Goal: Task Accomplishment & Management: Complete application form

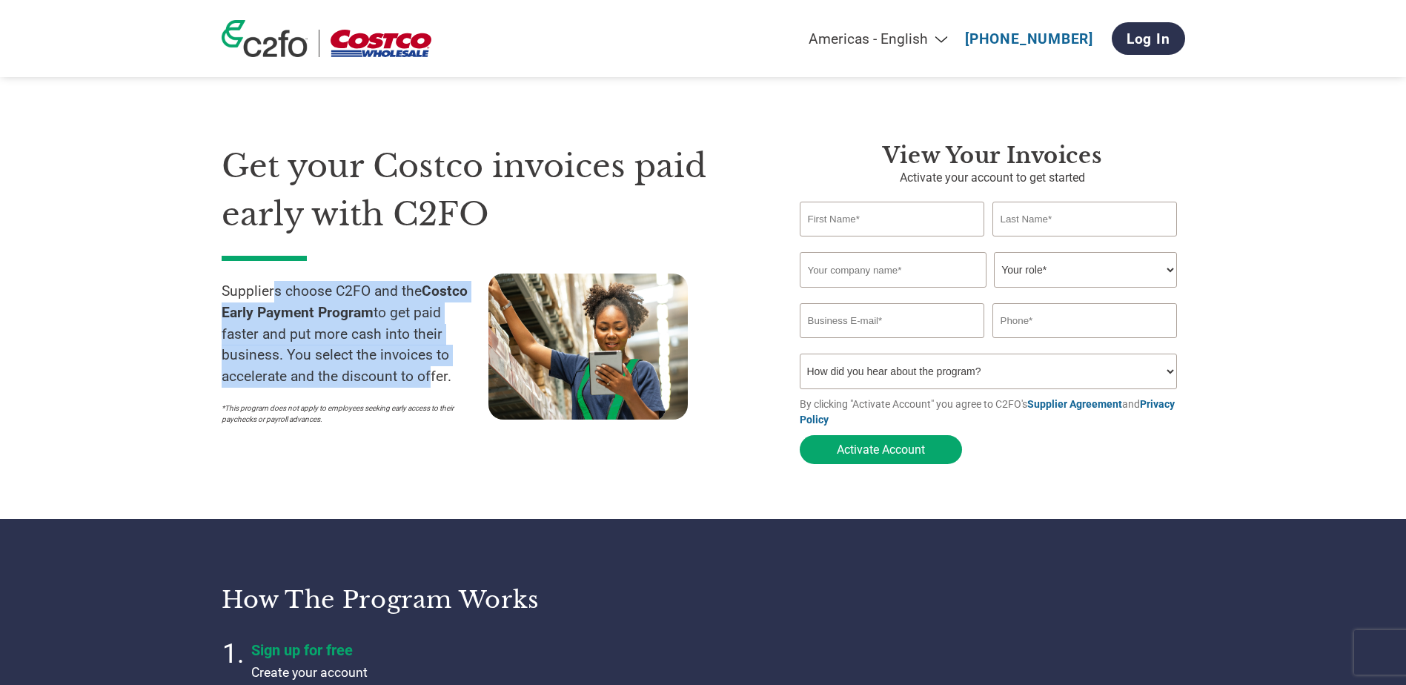
drag, startPoint x: 276, startPoint y: 291, endPoint x: 422, endPoint y: 381, distance: 170.7
click at [422, 381] on p "Suppliers choose C2FO and the Costco Early Payment Program to get paid faster a…" at bounding box center [355, 334] width 267 height 107
drag, startPoint x: 422, startPoint y: 381, endPoint x: 331, endPoint y: 374, distance: 91.5
click at [331, 374] on p "Suppliers choose C2FO and the Costco Early Payment Program to get paid faster a…" at bounding box center [355, 334] width 267 height 107
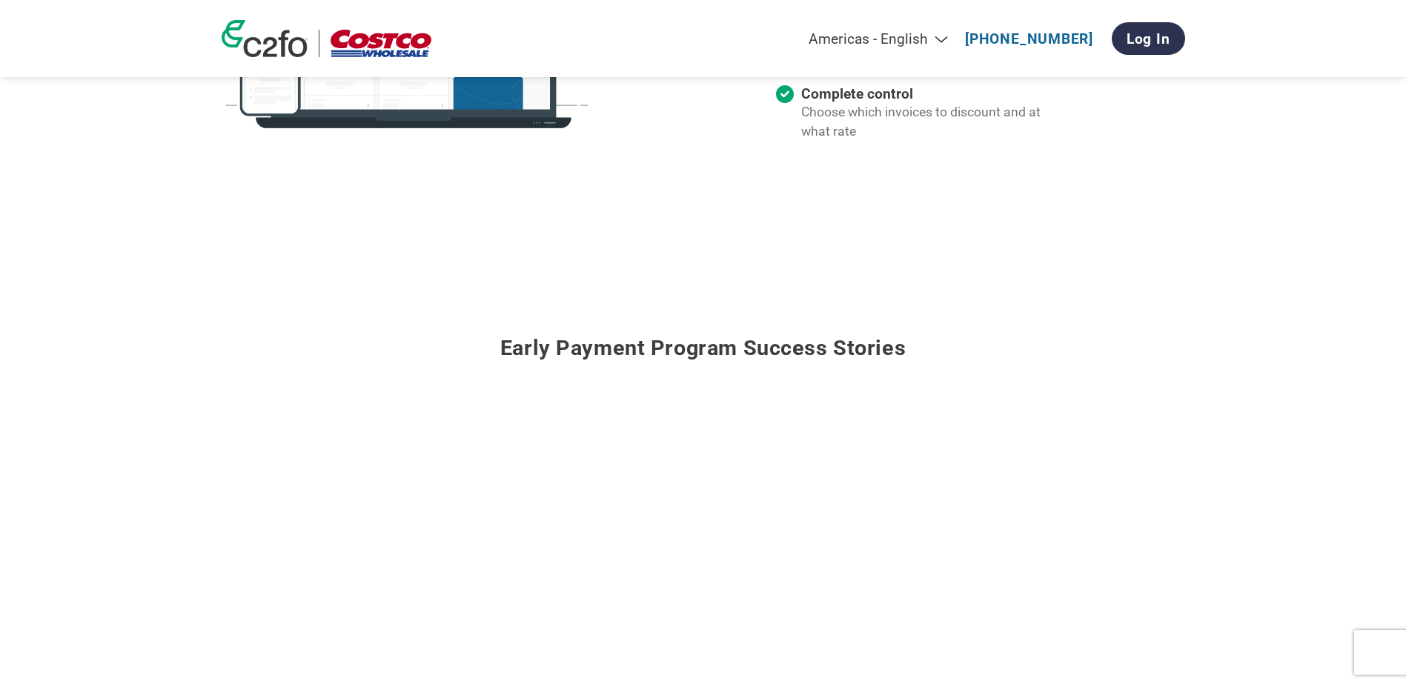
scroll to position [1631, 0]
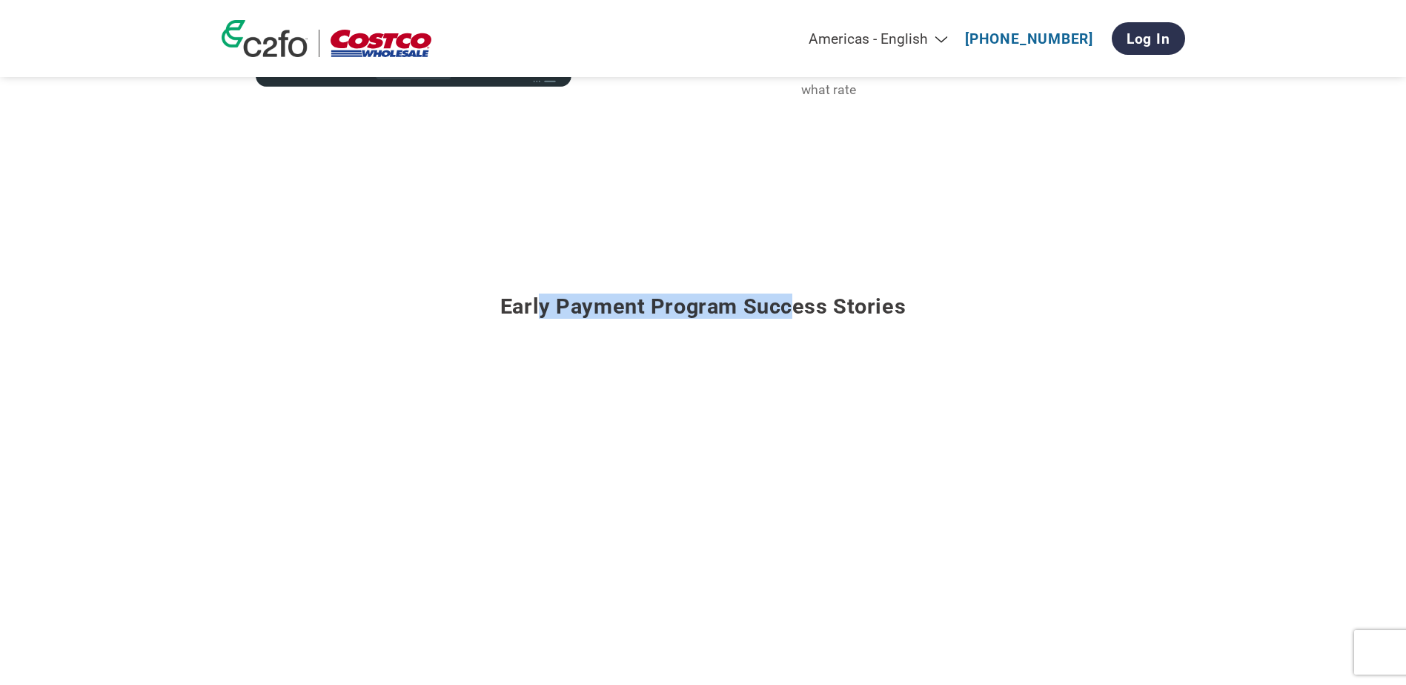
drag, startPoint x: 544, startPoint y: 303, endPoint x: 789, endPoint y: 296, distance: 245.4
click at [789, 296] on h3 "Early payment program success stories" at bounding box center [704, 296] width 964 height 81
drag, startPoint x: 789, startPoint y: 296, endPoint x: 660, endPoint y: 306, distance: 130.1
click at [660, 306] on h3 "Early payment program success stories" at bounding box center [704, 296] width 964 height 81
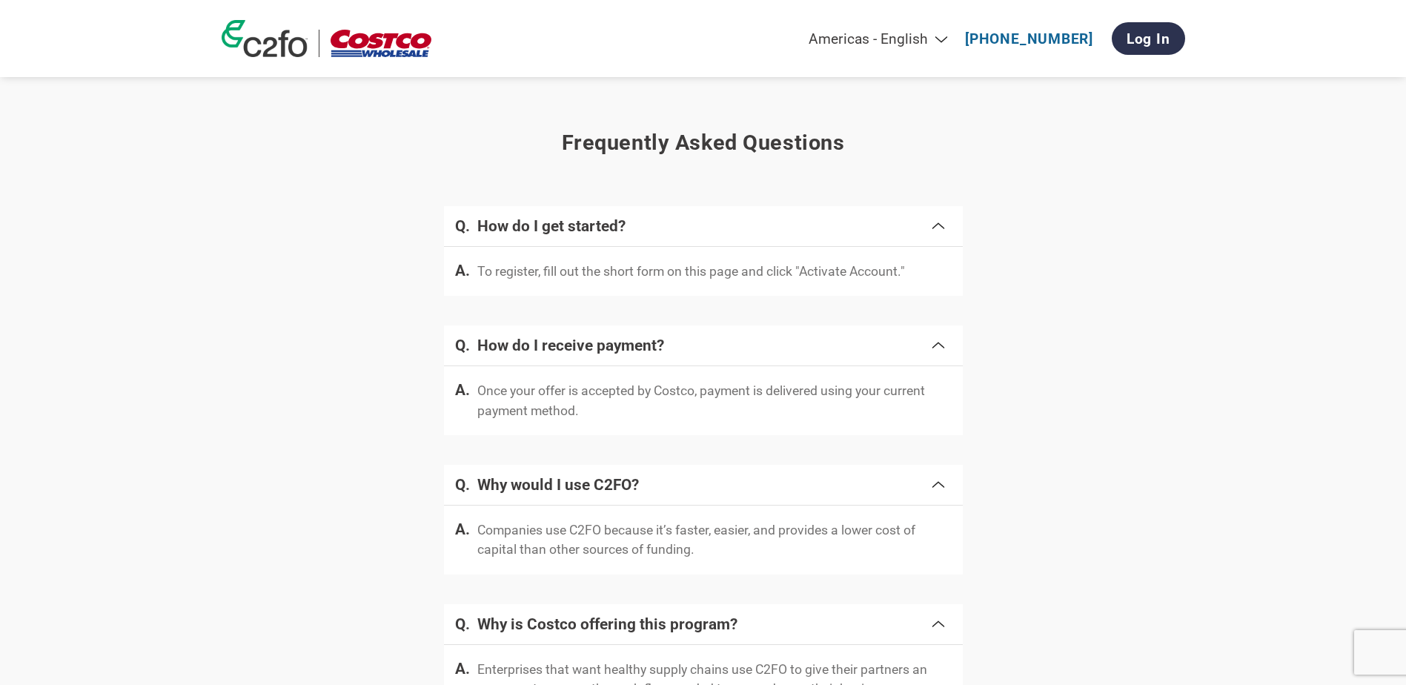
scroll to position [2668, 0]
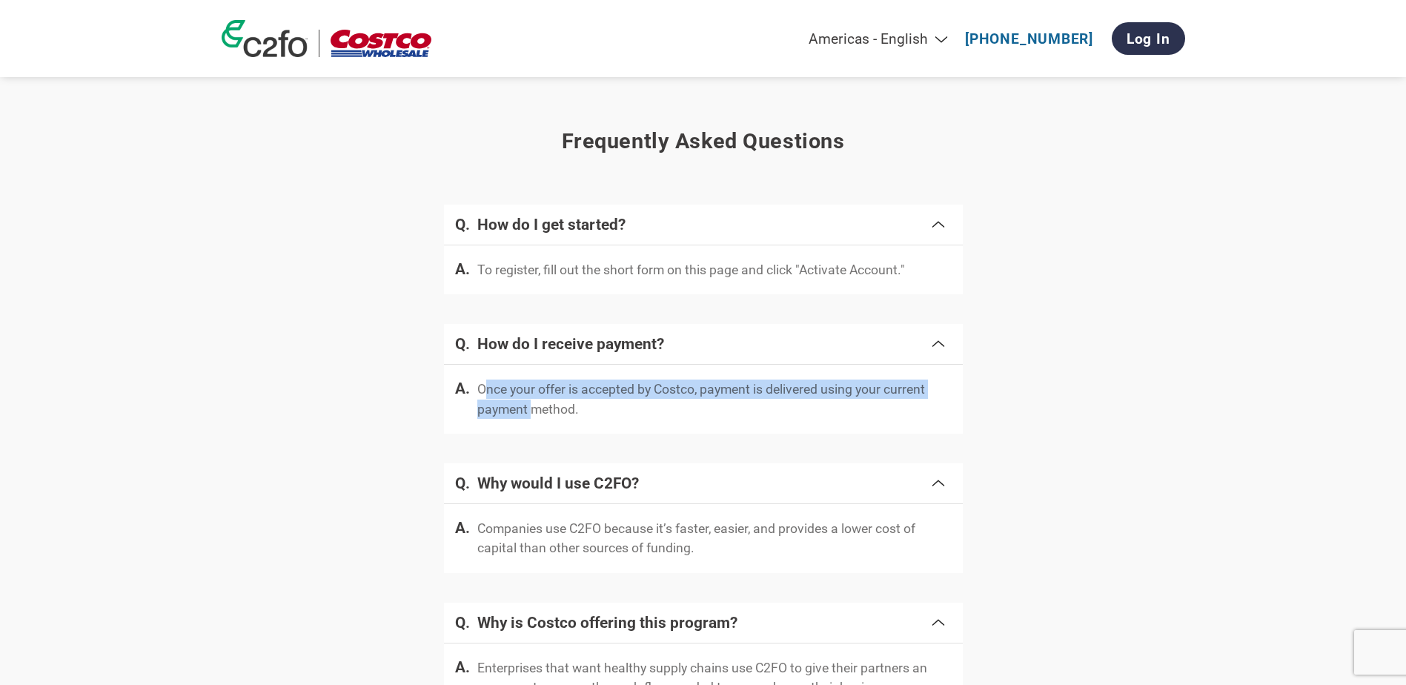
drag, startPoint x: 487, startPoint y: 397, endPoint x: 530, endPoint y: 417, distance: 47.1
click at [530, 417] on p "Once your offer is accepted by Costco, payment is delivered using your current …" at bounding box center [714, 398] width 474 height 39
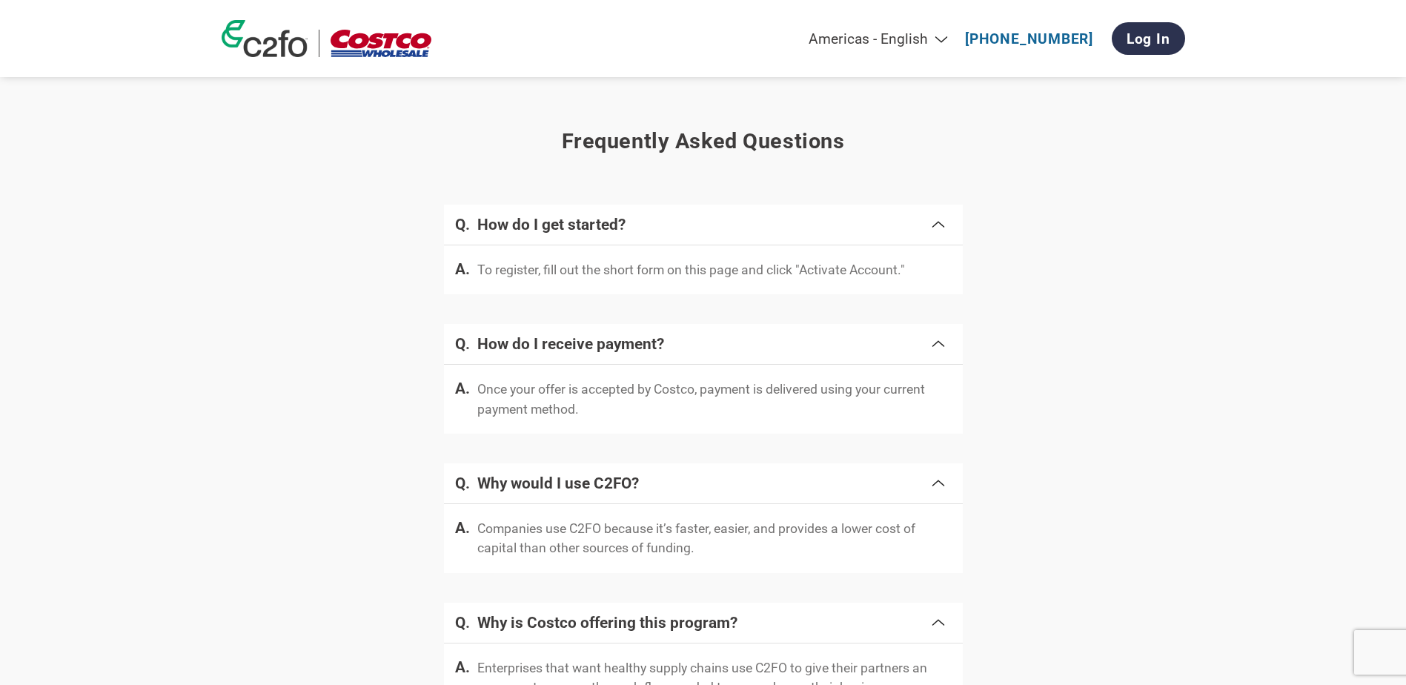
drag, startPoint x: 530, startPoint y: 417, endPoint x: 377, endPoint y: 425, distance: 152.9
click at [377, 425] on div "Frequently asked questions How do I get started? To register, fill out the shor…" at bounding box center [704, 424] width 964 height 634
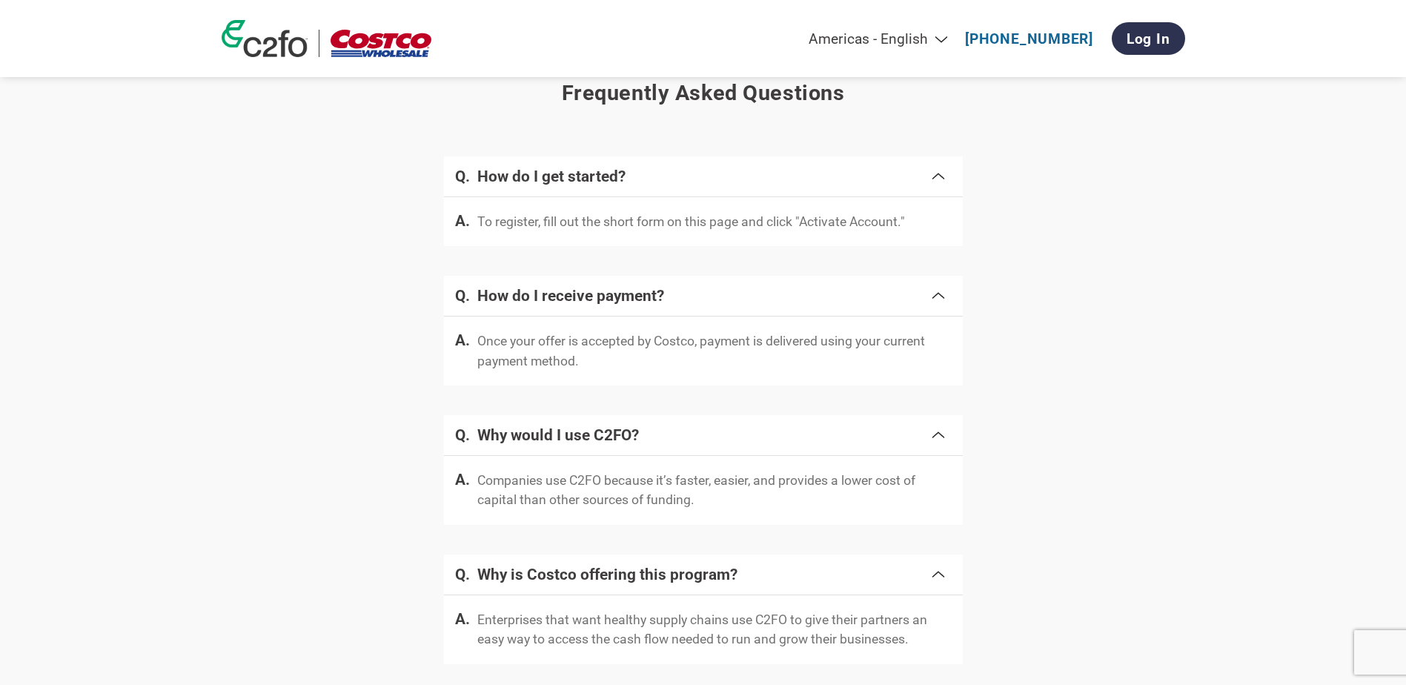
scroll to position [2742, 0]
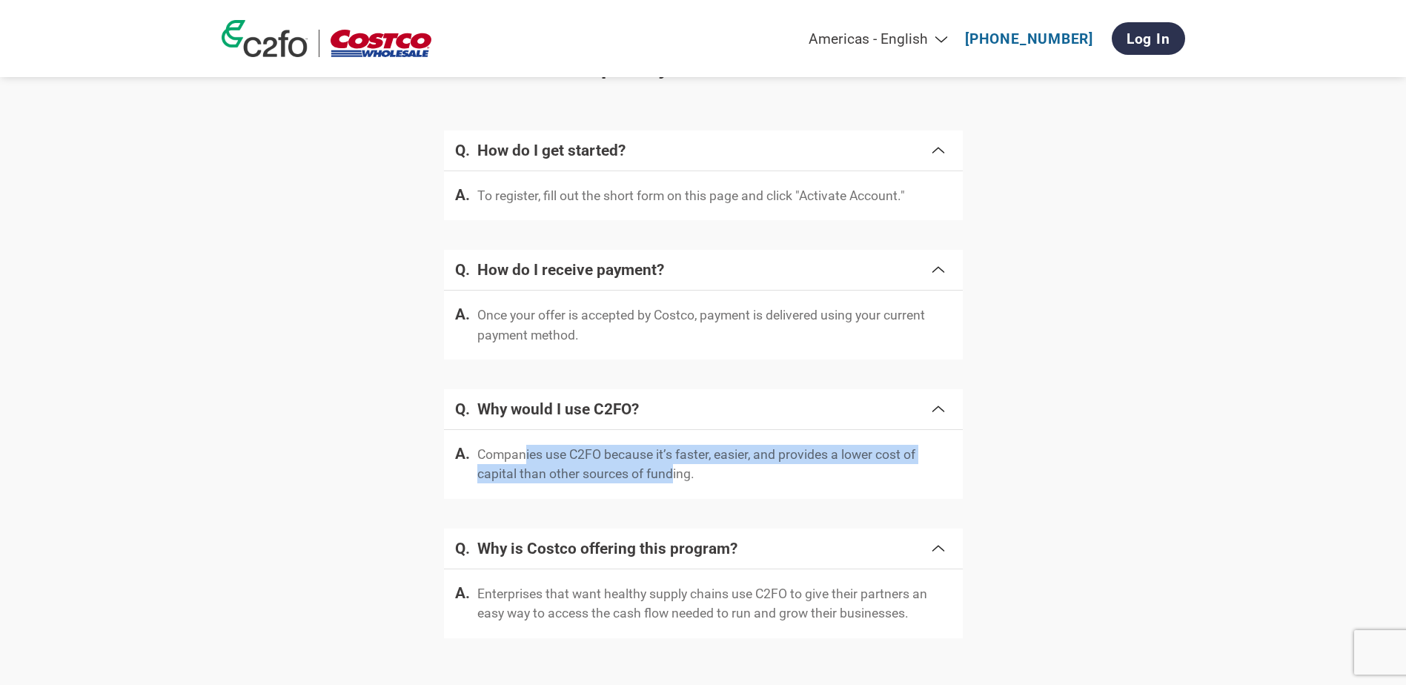
drag, startPoint x: 528, startPoint y: 468, endPoint x: 666, endPoint y: 488, distance: 140.0
click at [666, 484] on p "Companies use C2FO because it’s faster, easier, and provides a lower cost of ca…" at bounding box center [714, 464] width 474 height 39
drag, startPoint x: 666, startPoint y: 488, endPoint x: 583, endPoint y: 485, distance: 83.8
click at [583, 484] on p "Companies use C2FO because it’s faster, easier, and provides a lower cost of ca…" at bounding box center [714, 464] width 474 height 39
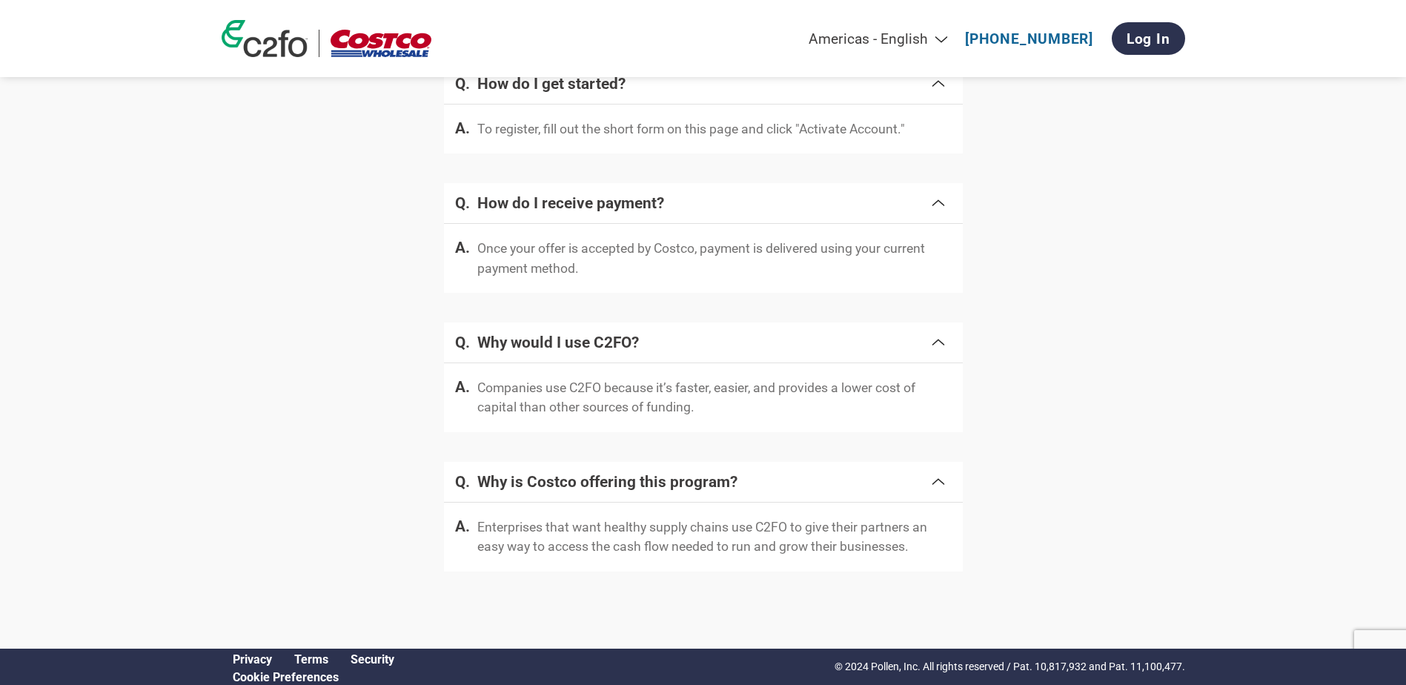
scroll to position [2820, 0]
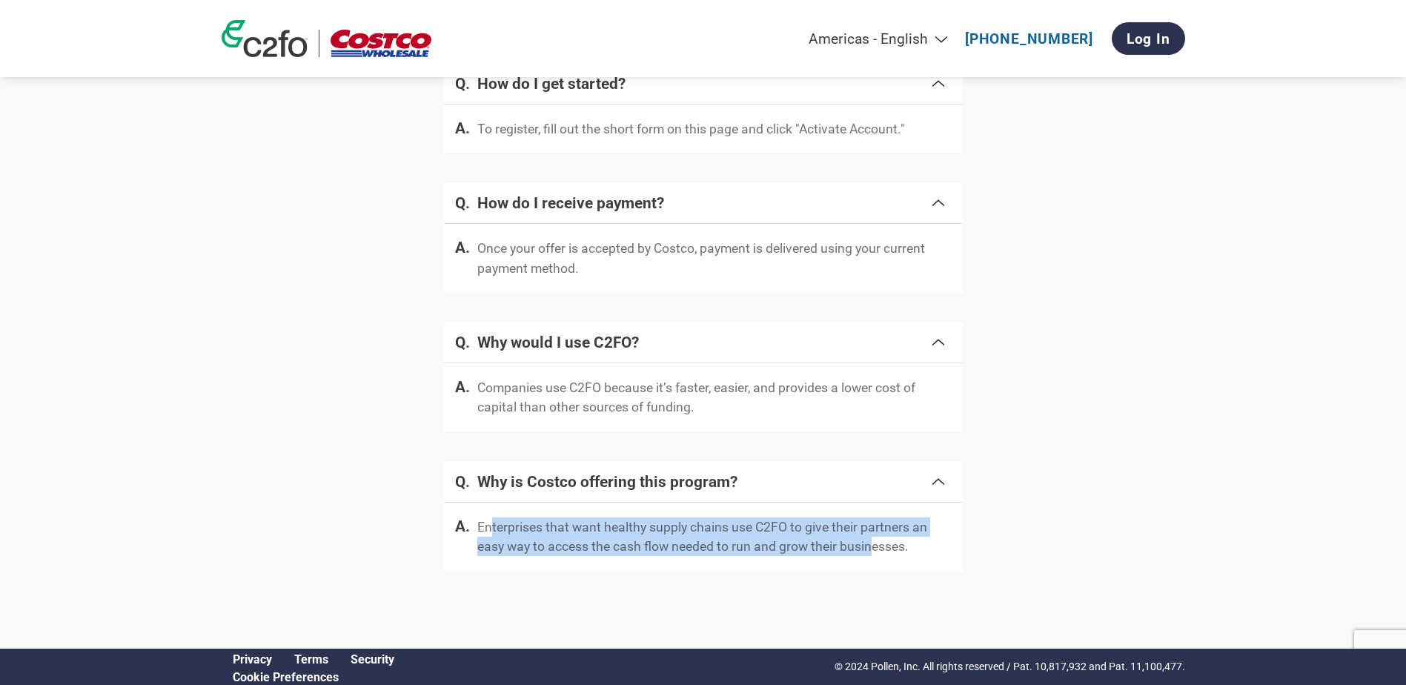
drag, startPoint x: 491, startPoint y: 528, endPoint x: 872, endPoint y: 546, distance: 380.6
click at [872, 545] on p "Enterprises that want healthy supply chains use C2FO to give their partners an …" at bounding box center [714, 536] width 474 height 39
drag, startPoint x: 872, startPoint y: 546, endPoint x: 775, endPoint y: 547, distance: 97.1
click at [775, 547] on p "Enterprises that want healthy supply chains use C2FO to give their partners an …" at bounding box center [714, 536] width 474 height 39
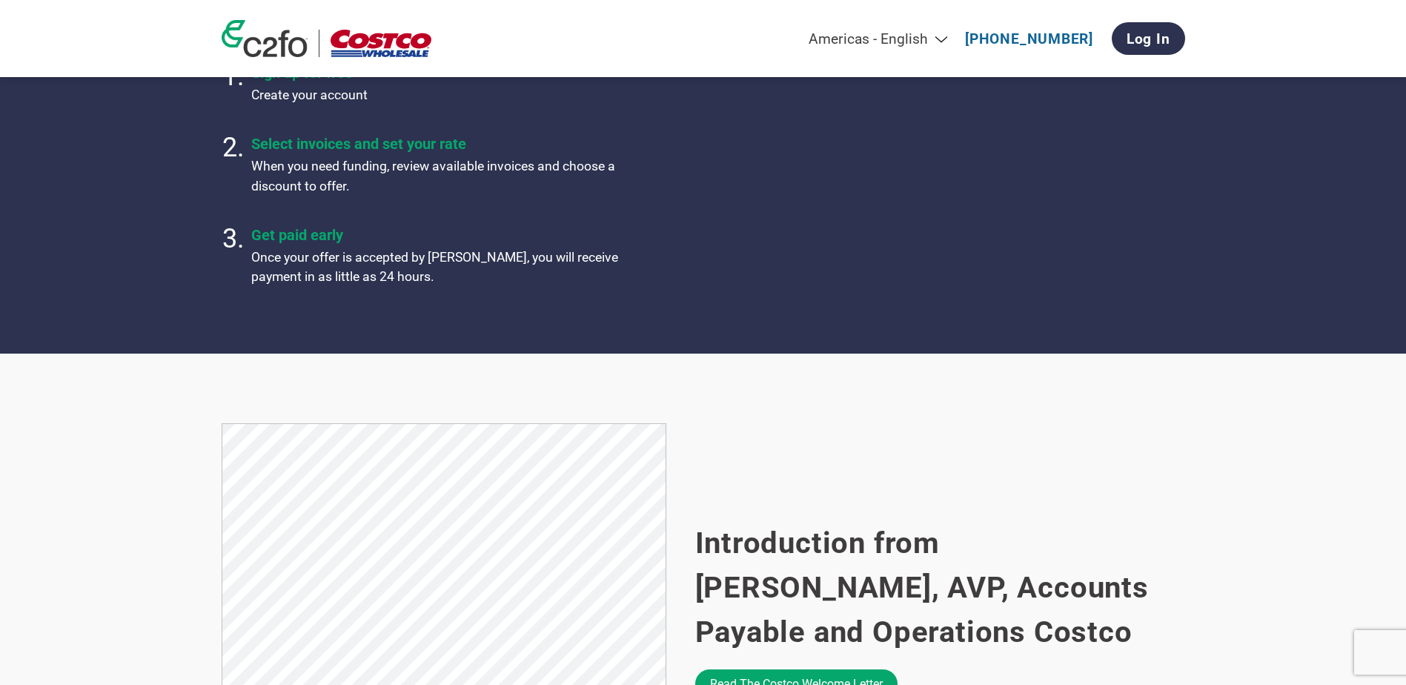
scroll to position [815, 0]
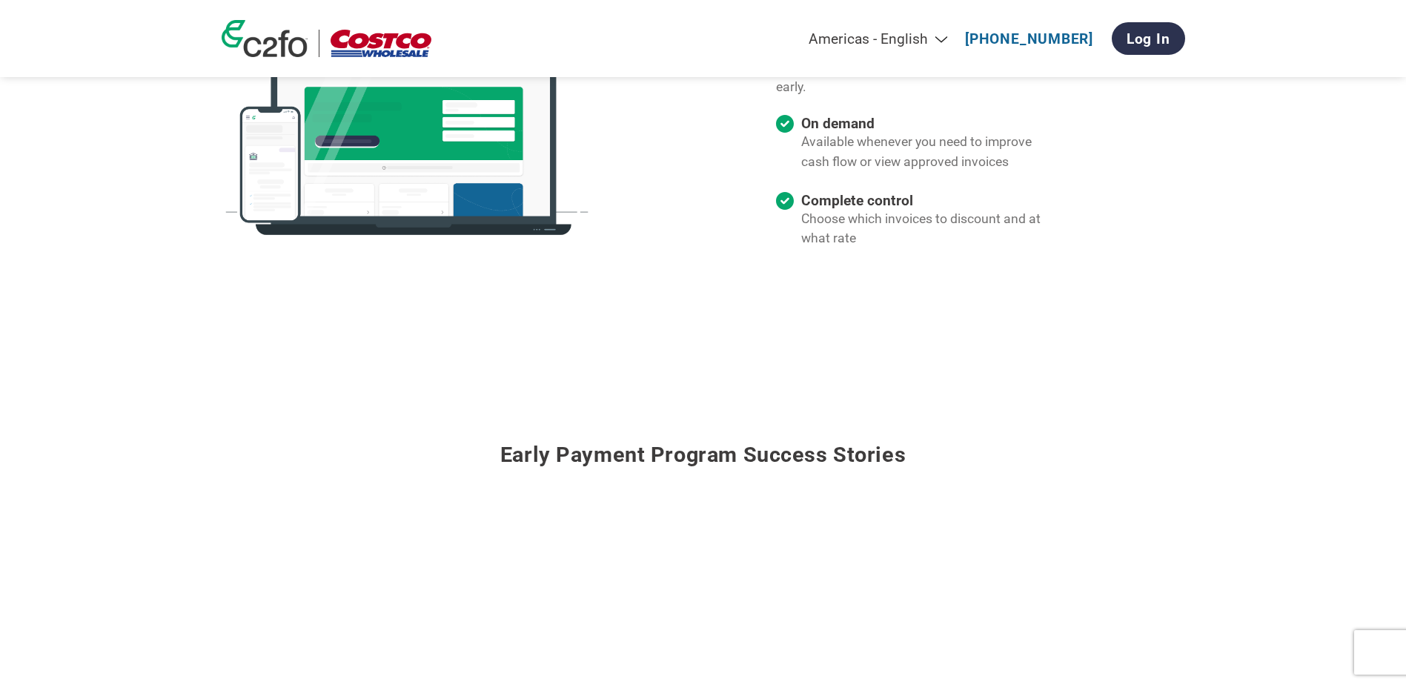
scroll to position [1408, 0]
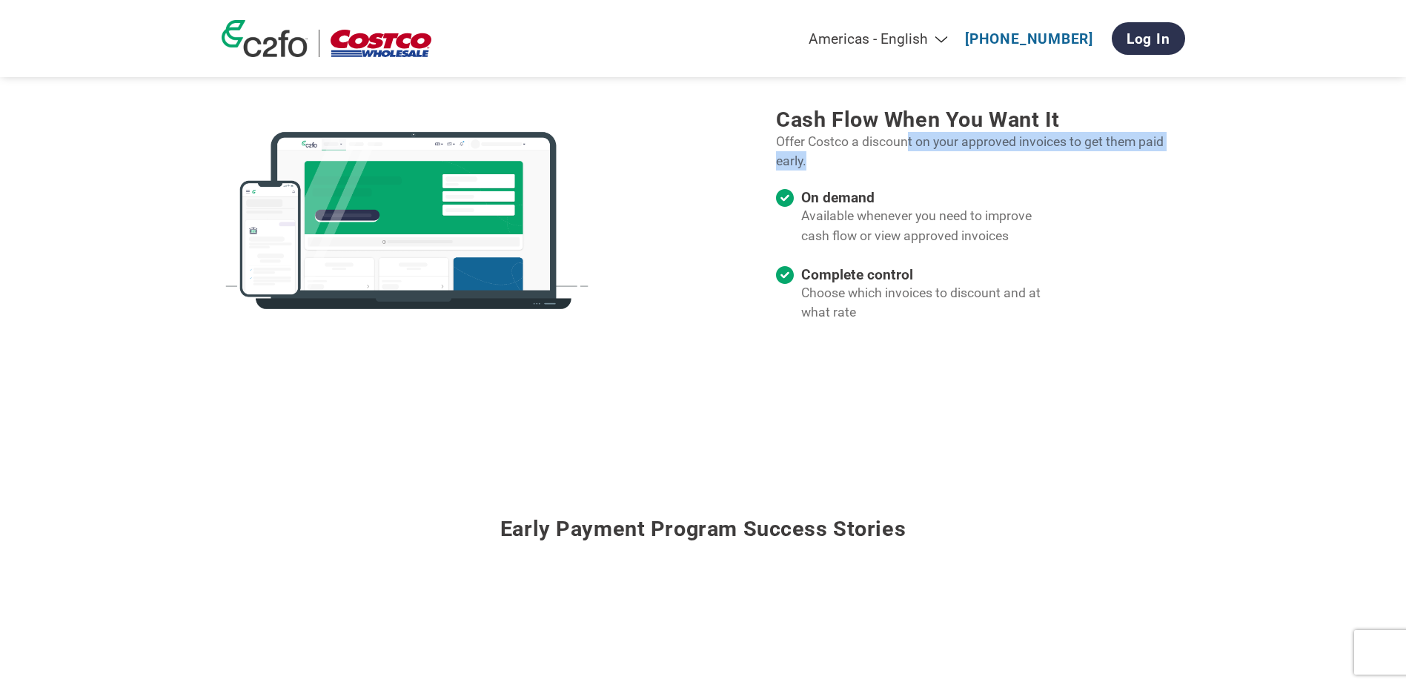
drag, startPoint x: 908, startPoint y: 147, endPoint x: 1049, endPoint y: 162, distance: 141.6
click at [1049, 162] on p "Offer Costco a discount on your approved invoices to get them paid early." at bounding box center [980, 151] width 408 height 39
drag, startPoint x: 1049, startPoint y: 162, endPoint x: 922, endPoint y: 166, distance: 126.8
click at [922, 166] on p "Offer Costco a discount on your approved invoices to get them paid early." at bounding box center [980, 151] width 408 height 39
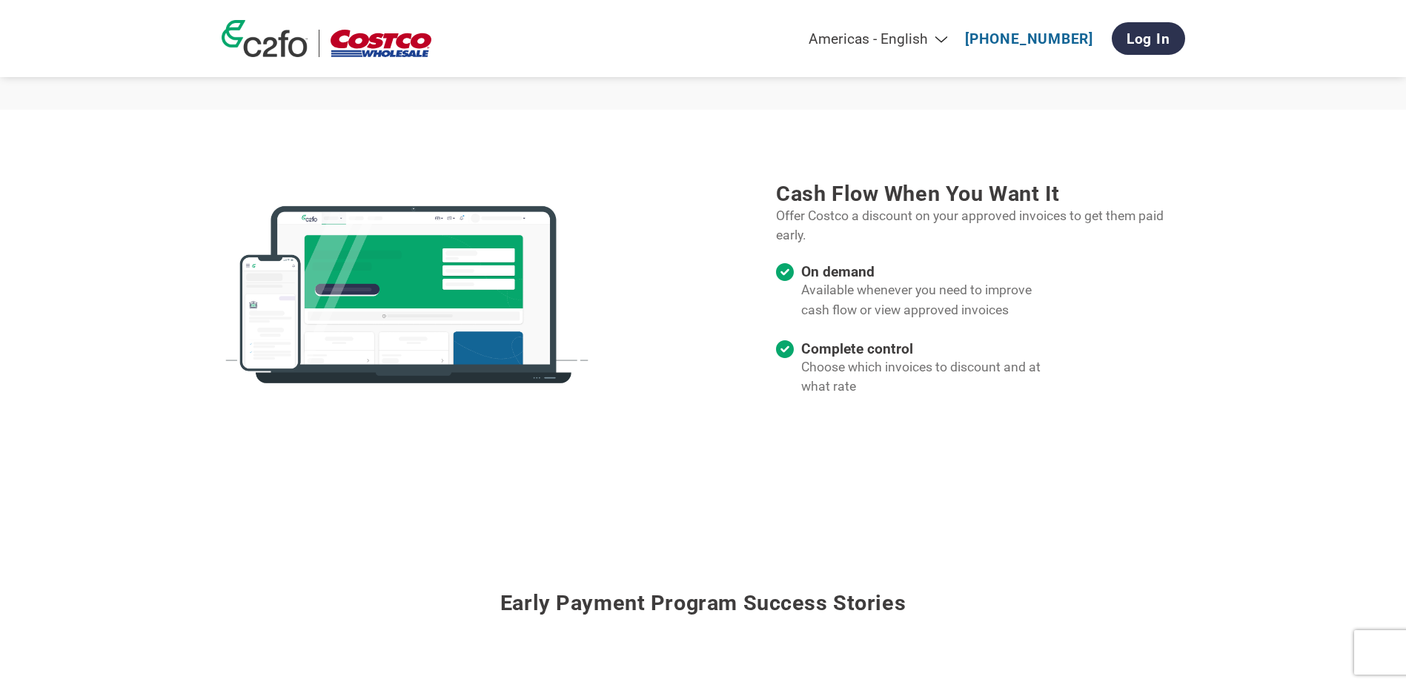
scroll to position [1186, 0]
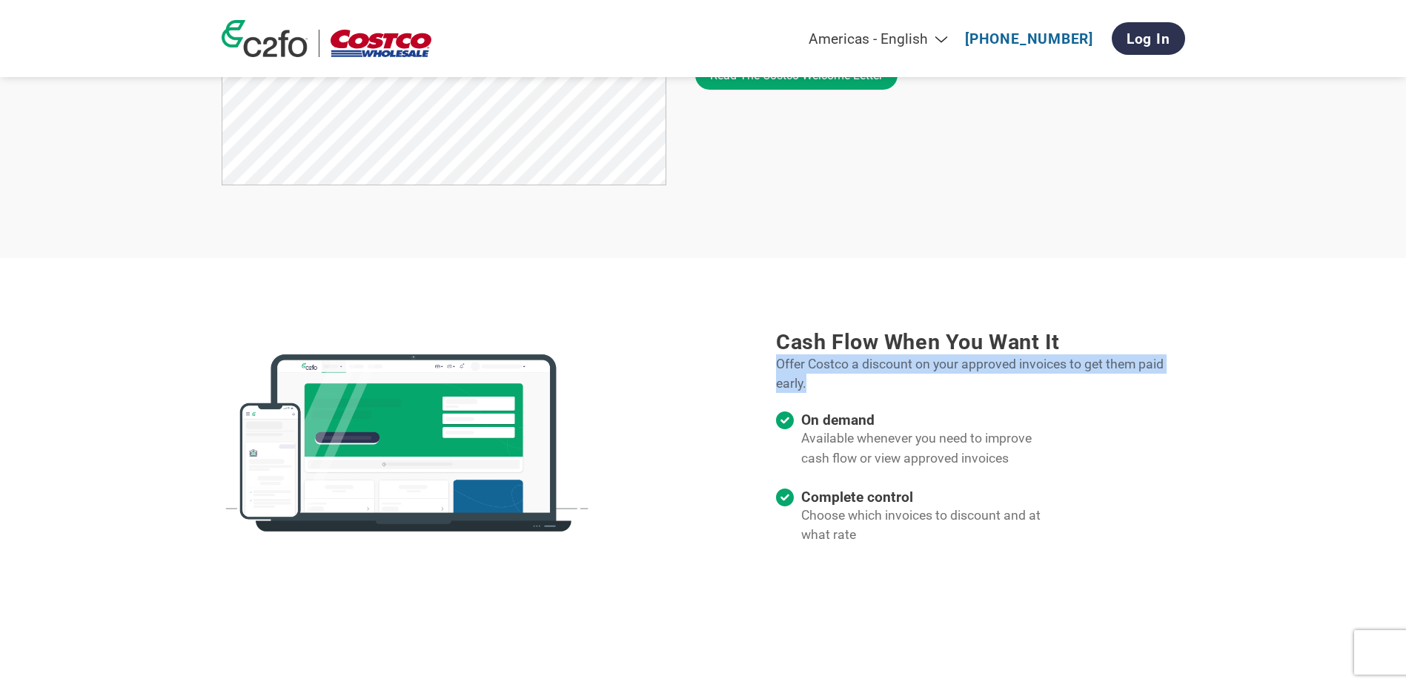
drag, startPoint x: 819, startPoint y: 393, endPoint x: 777, endPoint y: 374, distance: 46.1
click at [777, 374] on p "Offer Costco a discount on your approved invoices to get them paid early." at bounding box center [980, 373] width 408 height 39
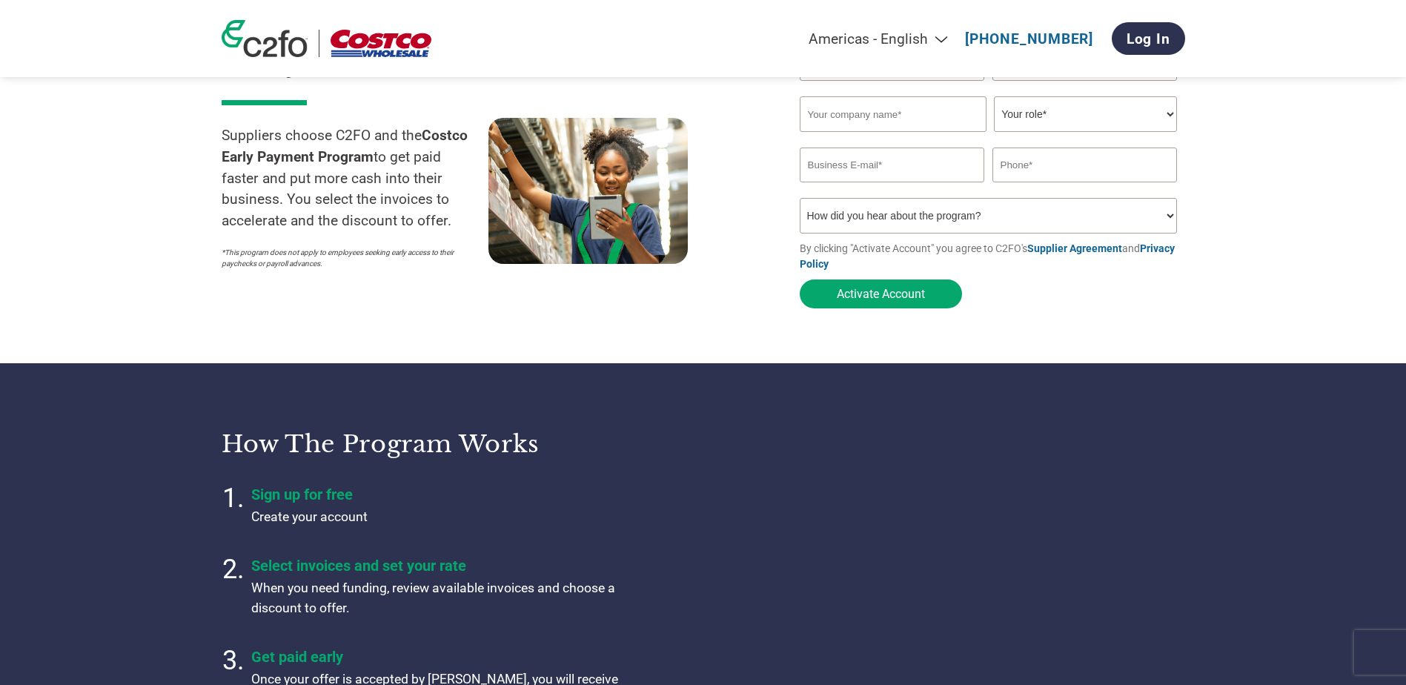
scroll to position [0, 0]
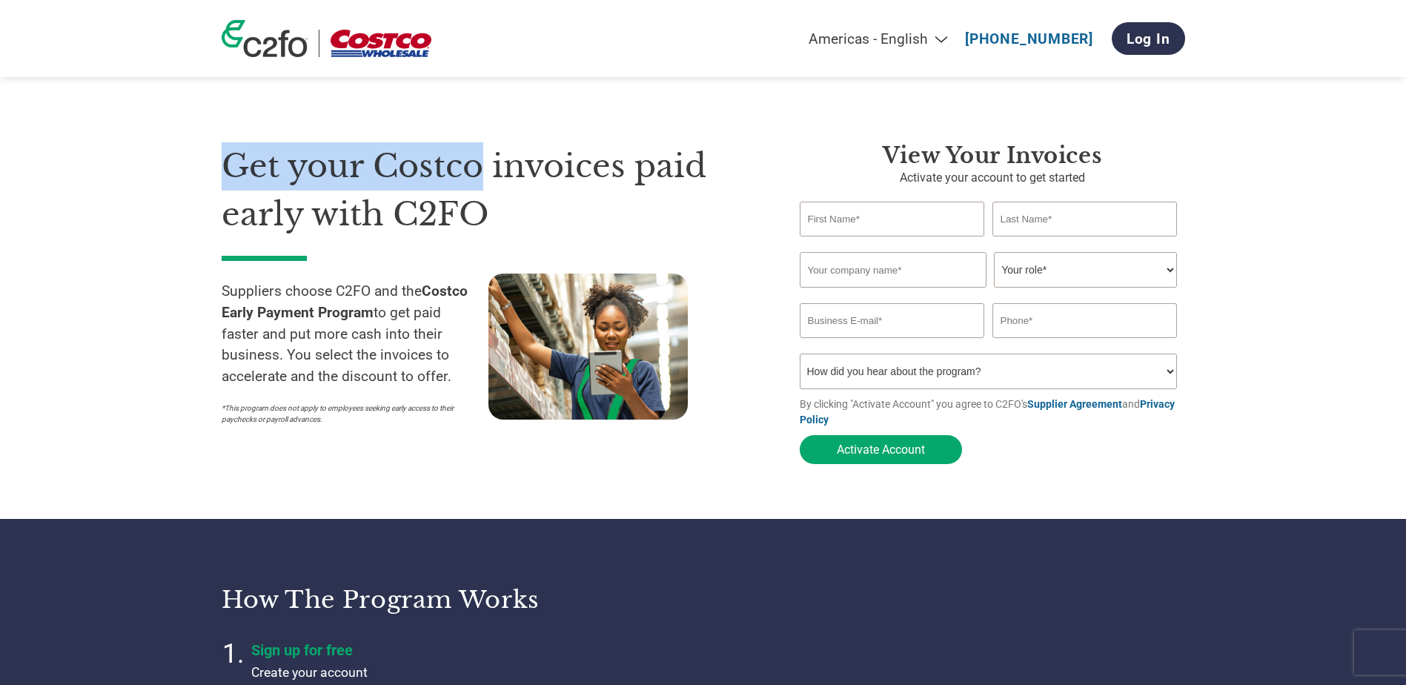
drag, startPoint x: 231, startPoint y: 161, endPoint x: 487, endPoint y: 173, distance: 256.7
click at [487, 173] on h1 "Get your Costco invoices paid early with C2FO" at bounding box center [489, 190] width 534 height 96
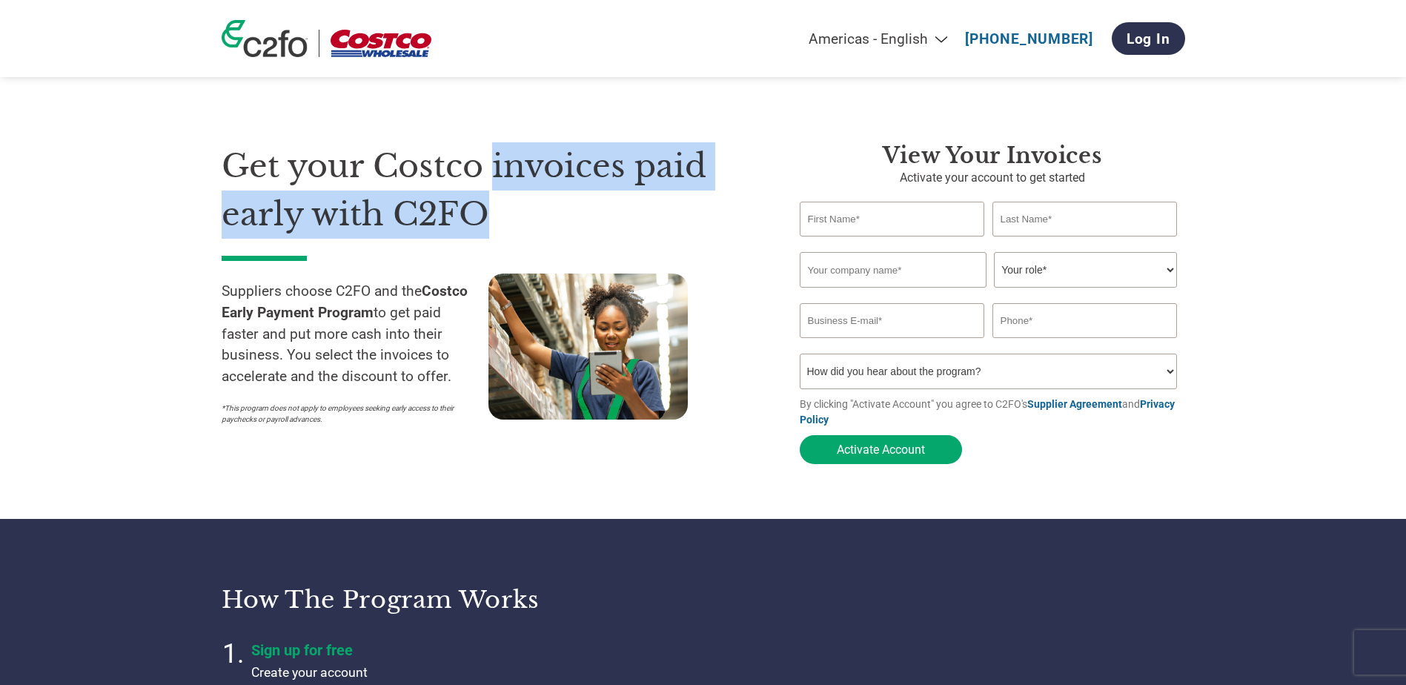
drag, startPoint x: 488, startPoint y: 169, endPoint x: 569, endPoint y: 216, distance: 93.7
click at [569, 216] on h1 "Get your Costco invoices paid early with C2FO" at bounding box center [489, 190] width 534 height 96
click at [566, 213] on h1 "Get your Costco invoices paid early with C2FO" at bounding box center [489, 190] width 534 height 96
click at [544, 227] on h1 "Get your Costco invoices paid early with C2FO" at bounding box center [489, 190] width 534 height 96
click at [543, 224] on h1 "Get your Costco invoices paid early with C2FO" at bounding box center [489, 190] width 534 height 96
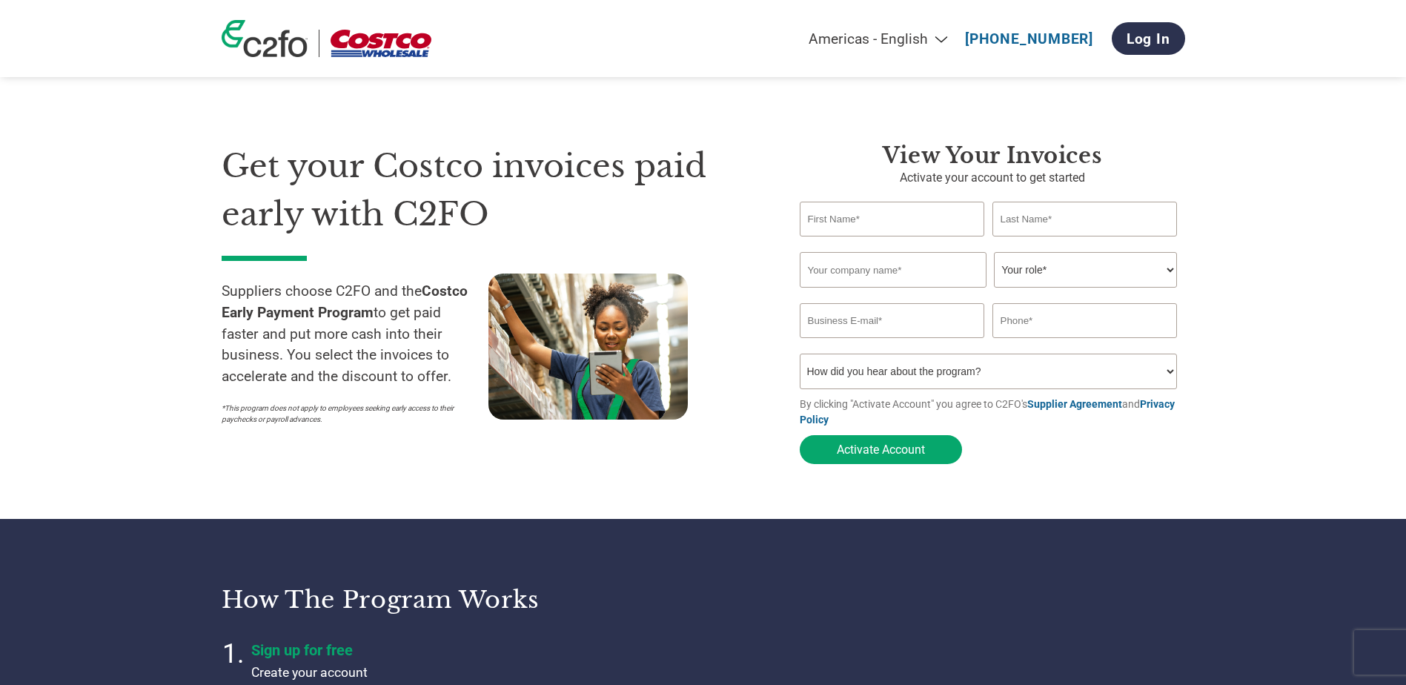
click at [486, 228] on h1 "Get your Costco invoices paid early with C2FO" at bounding box center [489, 190] width 534 height 96
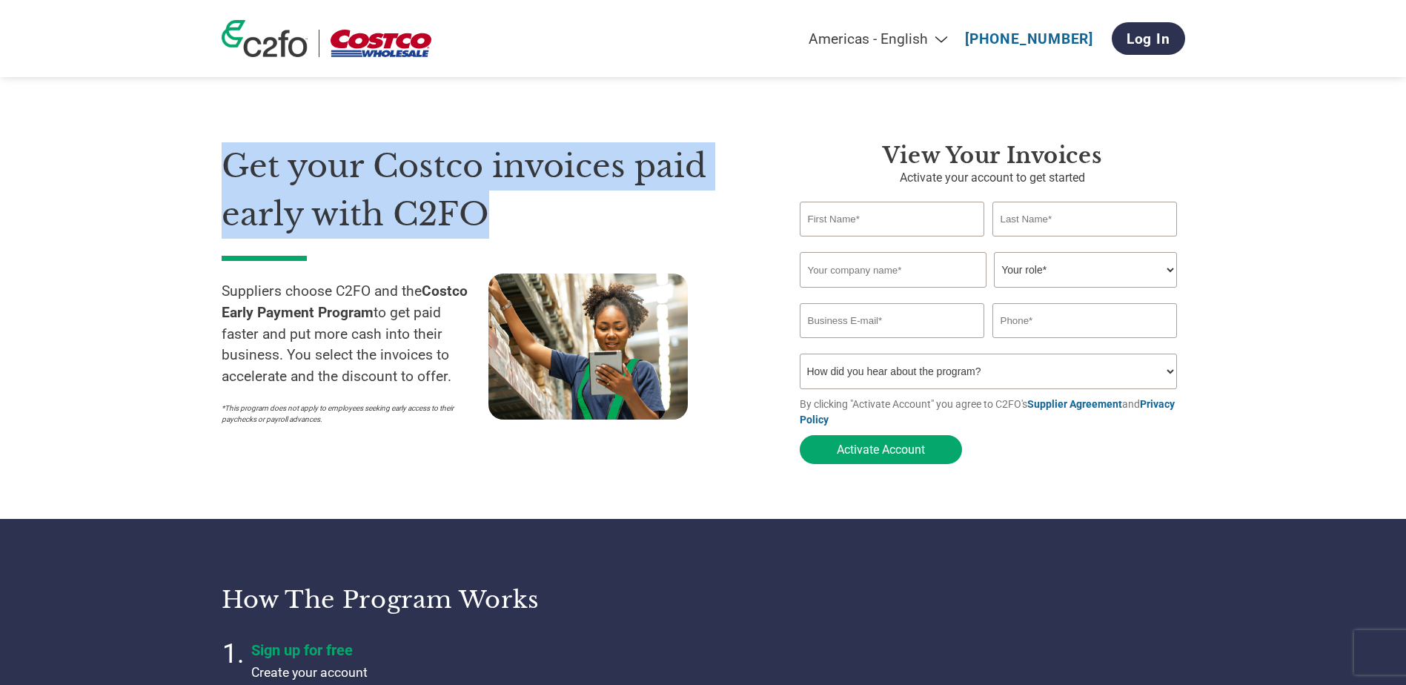
drag, startPoint x: 492, startPoint y: 209, endPoint x: 222, endPoint y: 176, distance: 272.5
click at [222, 176] on h1 "Get your Costco invoices paid early with C2FO" at bounding box center [489, 190] width 534 height 96
drag, startPoint x: 220, startPoint y: 162, endPoint x: 486, endPoint y: 204, distance: 269.3
click at [486, 204] on section "Get your Costco invoices paid early with C2FO Suppliers choose C2FO and the Cos…" at bounding box center [703, 289] width 1406 height 460
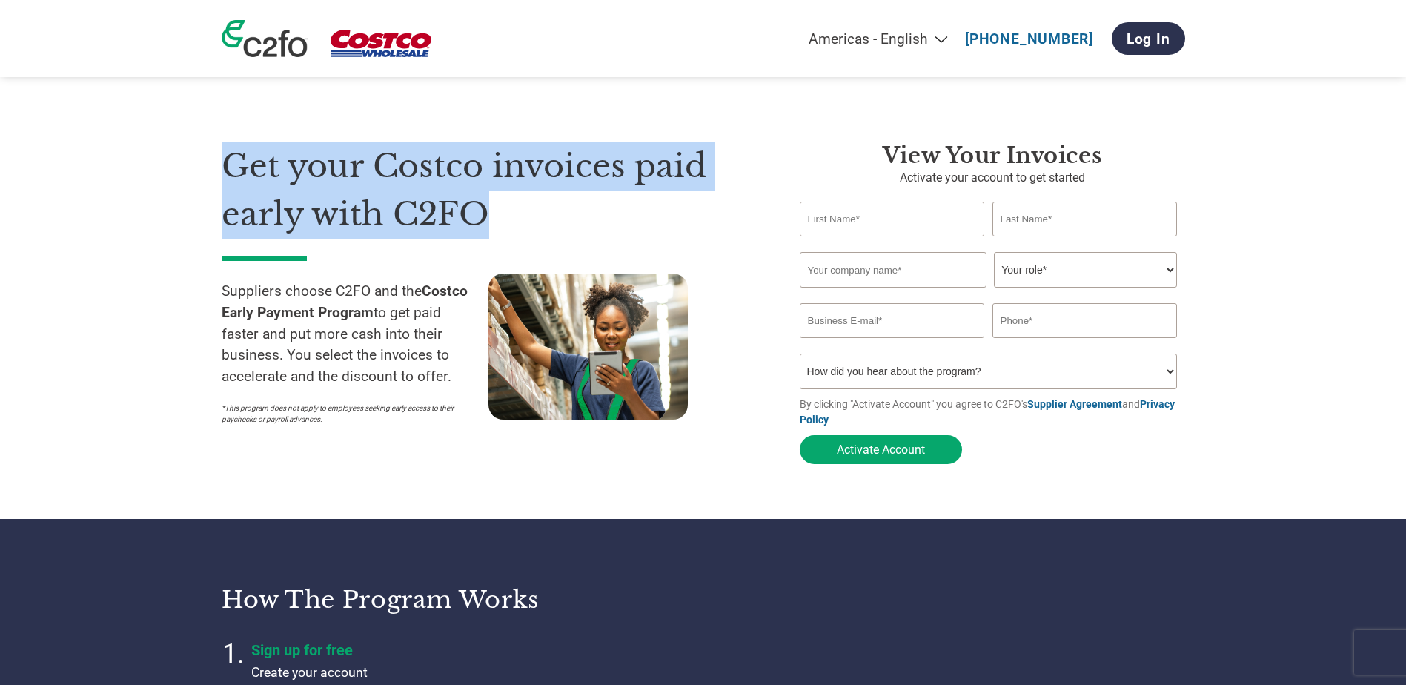
drag, startPoint x: 486, startPoint y: 204, endPoint x: 412, endPoint y: 218, distance: 75.4
click at [412, 218] on h1 "Get your Costco invoices paid early with C2FO" at bounding box center [489, 190] width 534 height 96
click at [509, 211] on h1 "Get your Costco invoices paid early with C2FO" at bounding box center [489, 190] width 534 height 96
drag, startPoint x: 474, startPoint y: 216, endPoint x: 233, endPoint y: 166, distance: 245.4
click at [233, 166] on h1 "Get your Costco invoices paid early with C2FO" at bounding box center [489, 190] width 534 height 96
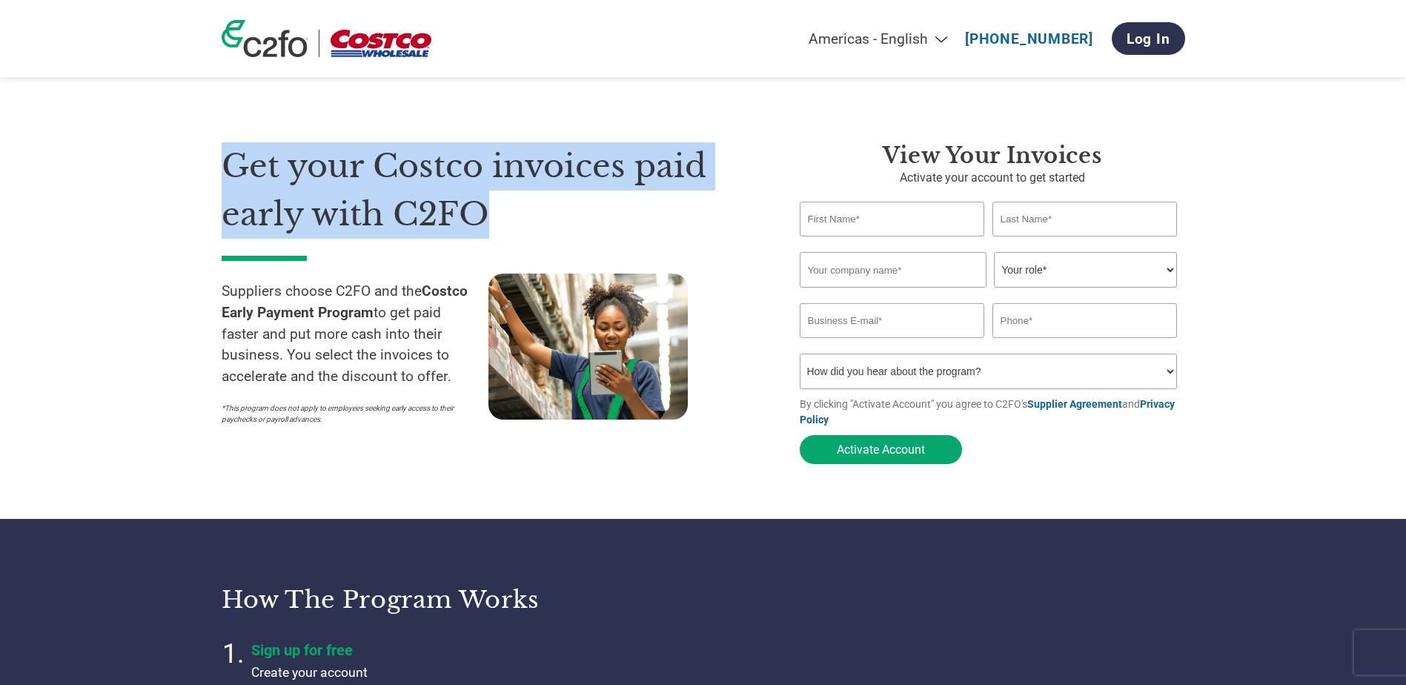
click at [233, 166] on h1 "Get your Costco invoices paid early with C2FO" at bounding box center [489, 190] width 534 height 96
drag, startPoint x: 226, startPoint y: 162, endPoint x: 431, endPoint y: 216, distance: 211.6
click at [431, 216] on h1 "Get your Costco invoices paid early with C2FO" at bounding box center [489, 190] width 534 height 96
drag, startPoint x: 431, startPoint y: 216, endPoint x: 651, endPoint y: 178, distance: 224.2
click at [651, 178] on h1 "Get your Costco invoices paid early with C2FO" at bounding box center [489, 190] width 534 height 96
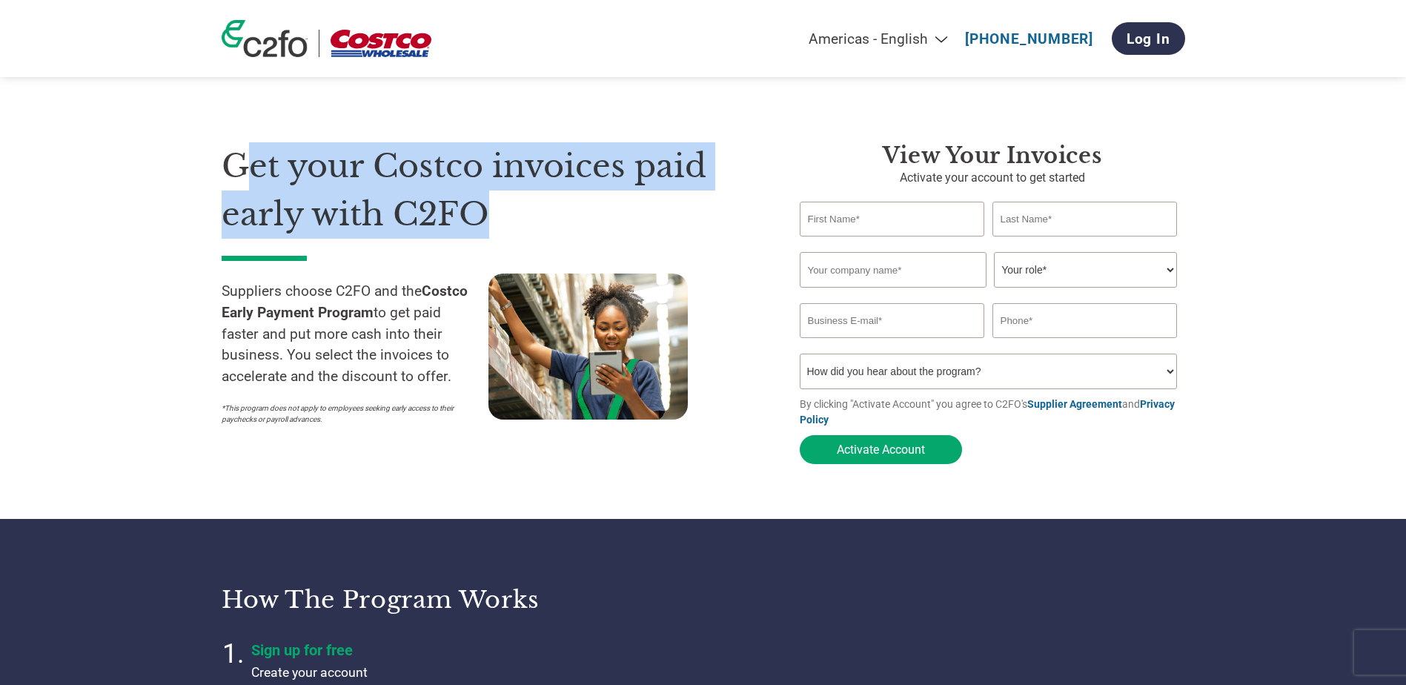
drag, startPoint x: 511, startPoint y: 222, endPoint x: 242, endPoint y: 175, distance: 272.3
click at [242, 175] on h1 "Get your Costco invoices paid early with C2FO" at bounding box center [489, 190] width 534 height 96
click at [242, 174] on h1 "Get your Costco invoices paid early with C2FO" at bounding box center [489, 190] width 534 height 96
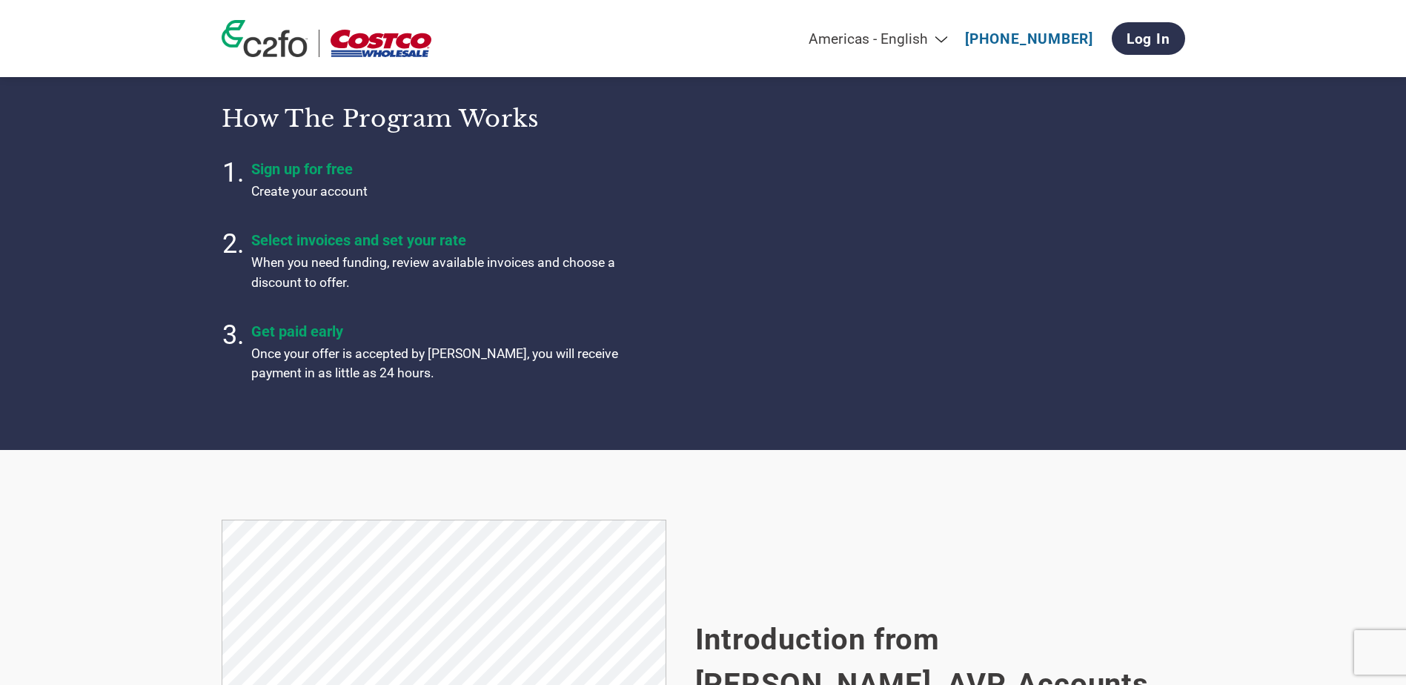
scroll to position [483, 0]
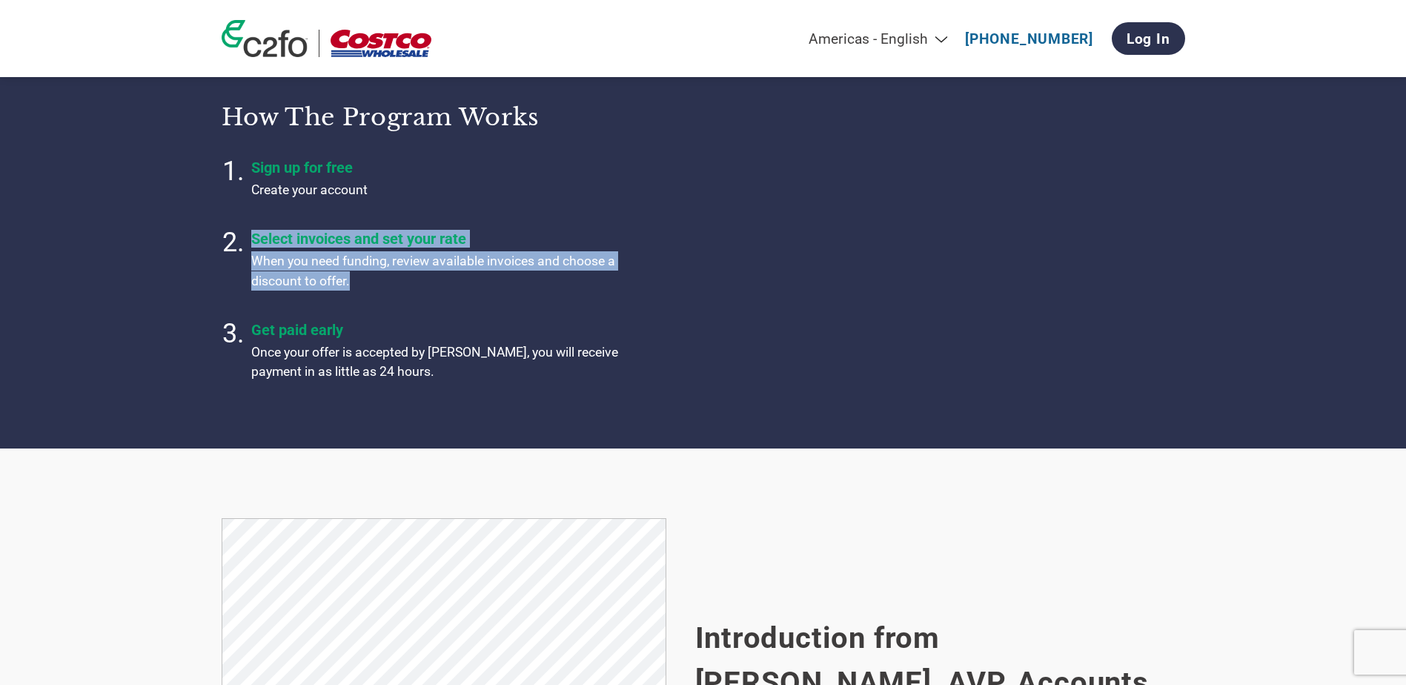
drag, startPoint x: 357, startPoint y: 283, endPoint x: 245, endPoint y: 245, distance: 117.7
click at [251, 245] on li "Select invoices and set your rate When you need funding, review available invoi…" at bounding box center [436, 262] width 371 height 71
drag, startPoint x: 245, startPoint y: 245, endPoint x: 284, endPoint y: 281, distance: 53.0
click at [284, 281] on p "When you need funding, review available invoices and choose a discount to offer." at bounding box center [436, 270] width 371 height 39
drag, startPoint x: 357, startPoint y: 285, endPoint x: 388, endPoint y: 272, distance: 33.6
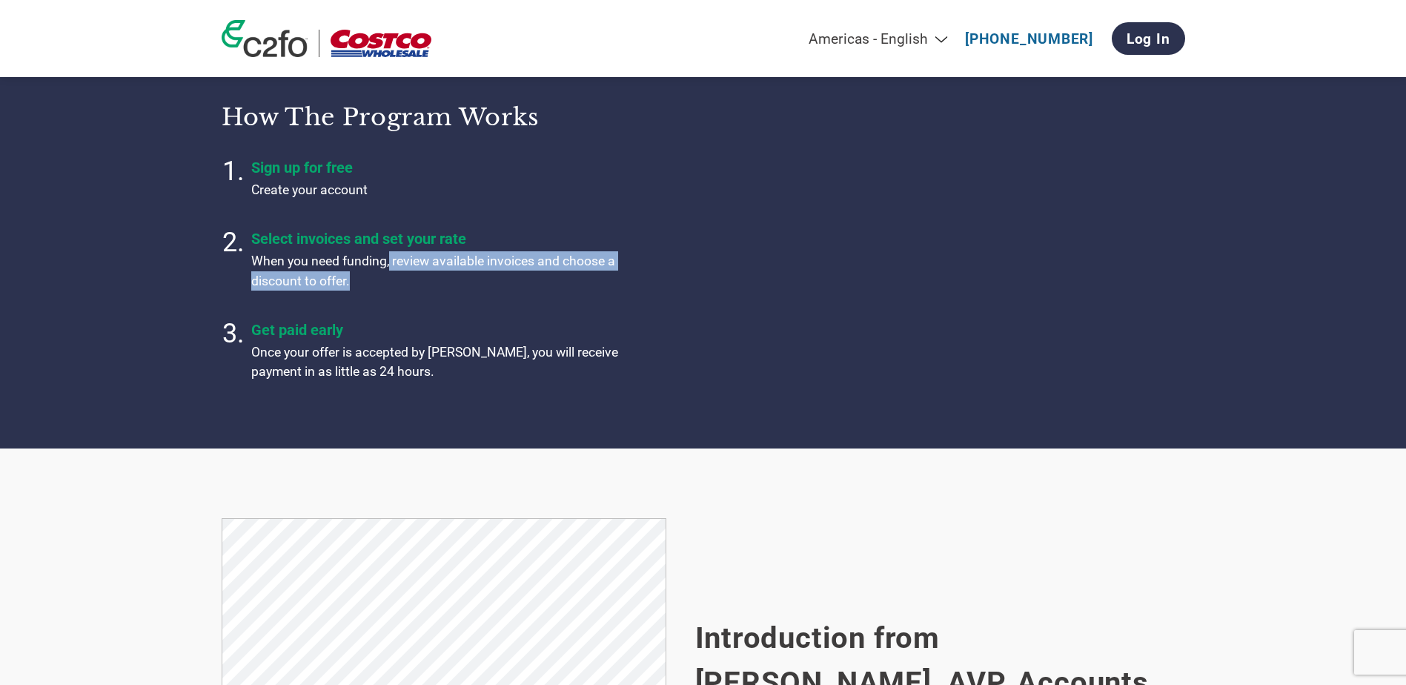
click at [388, 272] on p "When you need funding, review available invoices and choose a discount to offer." at bounding box center [436, 270] width 371 height 39
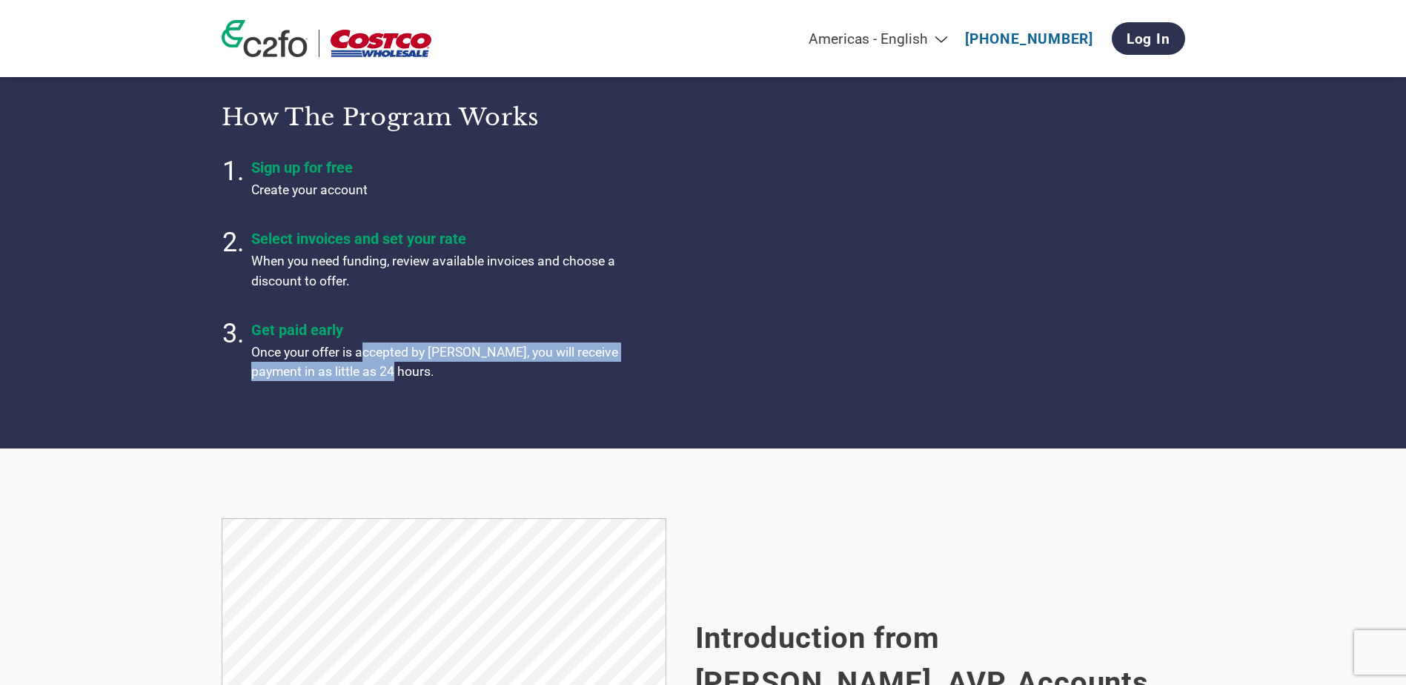
drag, startPoint x: 388, startPoint y: 272, endPoint x: 419, endPoint y: 369, distance: 101.7
click at [419, 369] on p "Once your offer is accepted by [PERSON_NAME], you will receive payment in as li…" at bounding box center [436, 361] width 371 height 39
drag, startPoint x: 419, startPoint y: 369, endPoint x: 325, endPoint y: 317, distance: 107.5
click at [325, 317] on ol "Sign up for free Create your account Select invoices and set your rate When you…" at bounding box center [453, 272] width 463 height 233
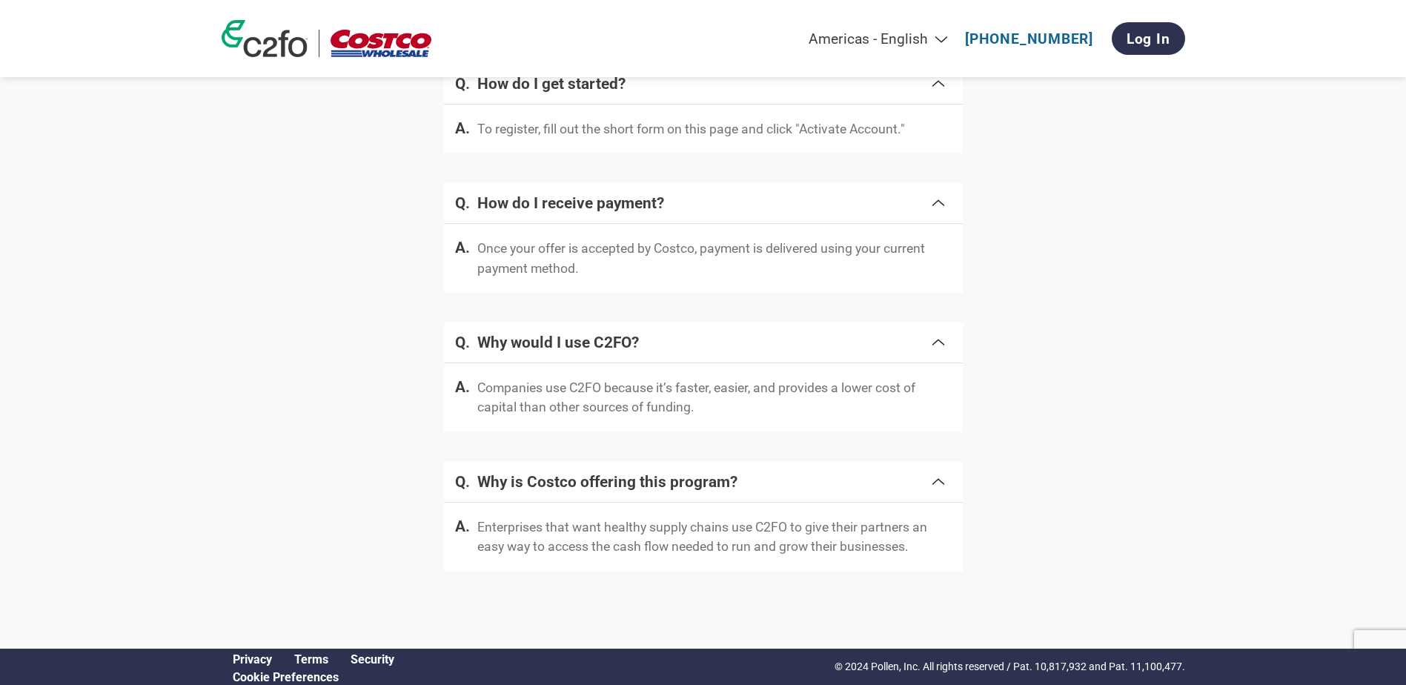
scroll to position [2774, 0]
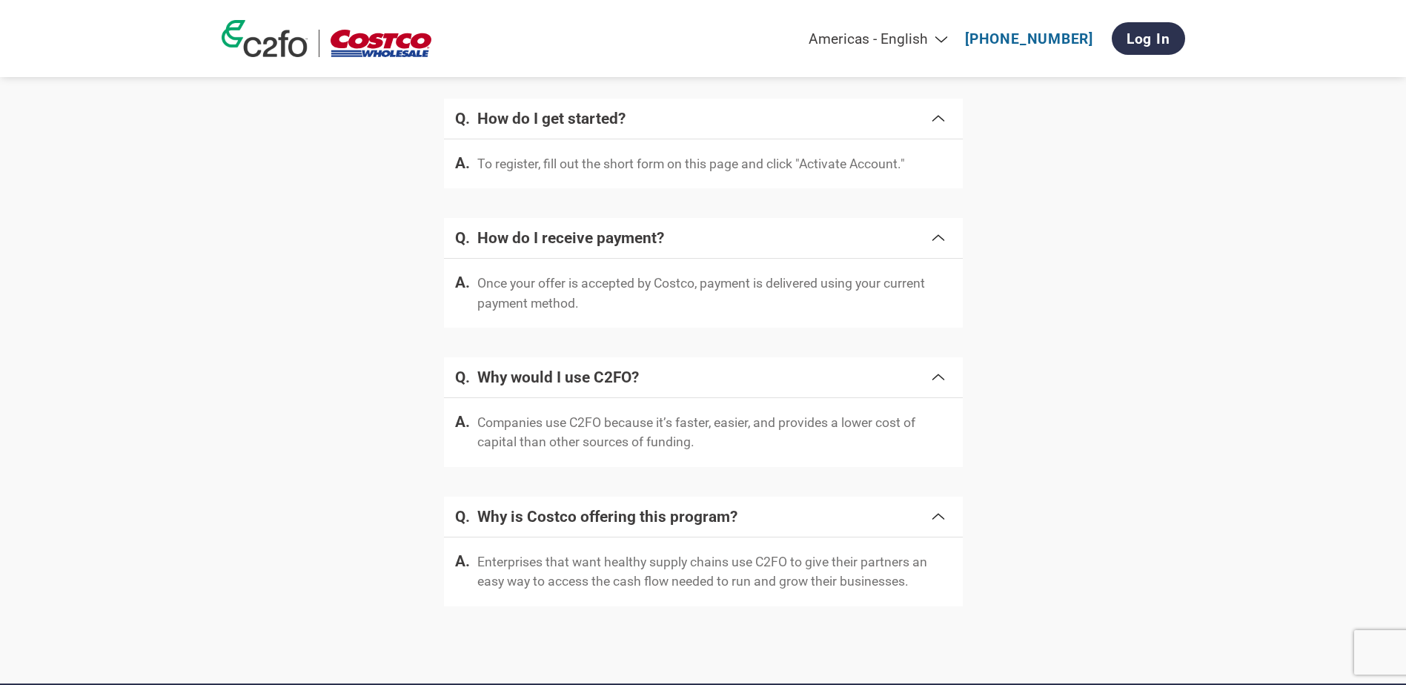
click at [1207, 310] on section "Frequently asked questions How do I get started? To register, fill out the shor…" at bounding box center [703, 317] width 1406 height 729
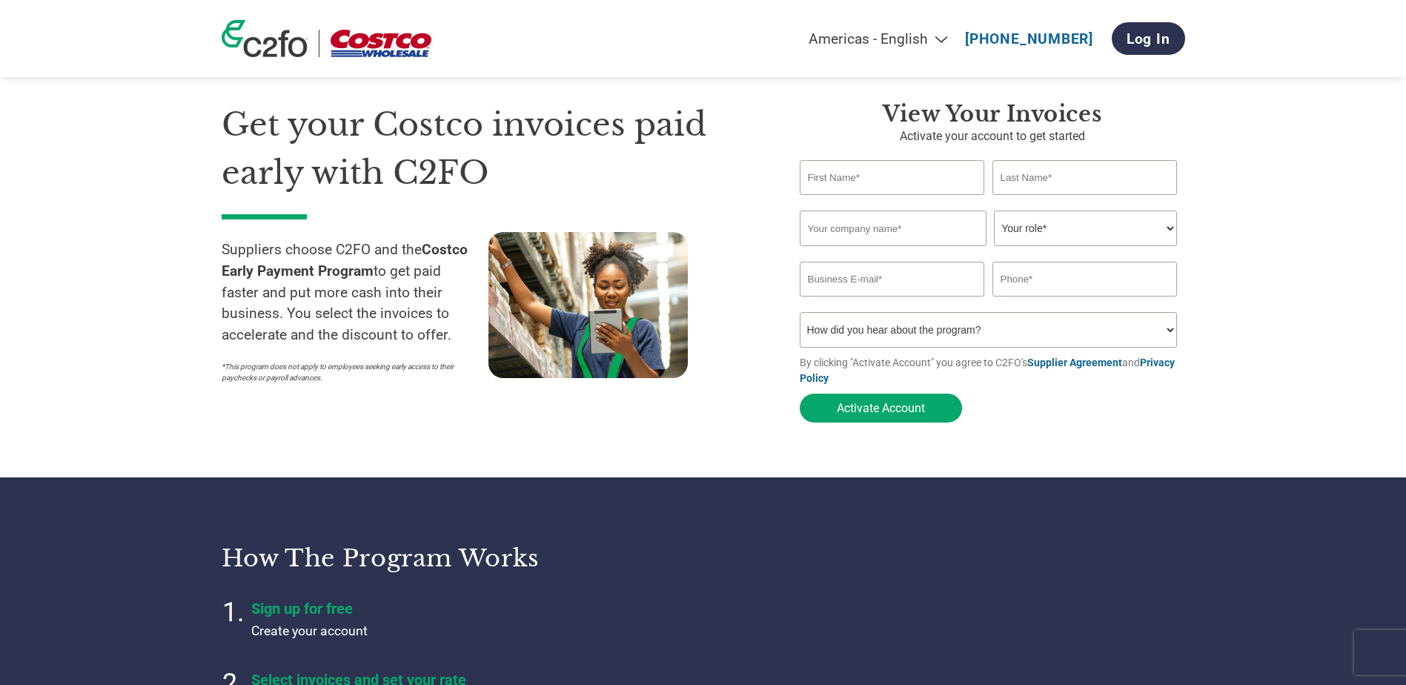
scroll to position [0, 0]
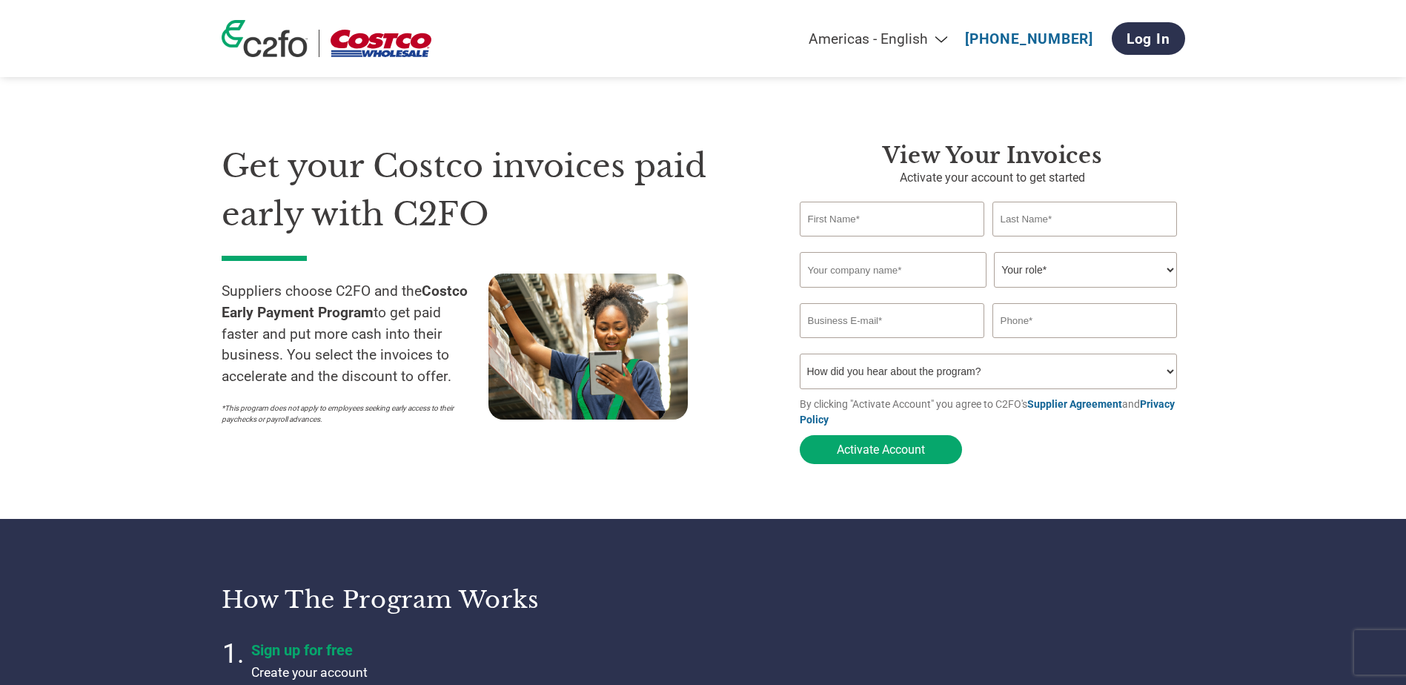
click at [883, 228] on input "text" at bounding box center [892, 219] width 185 height 35
drag, startPoint x: 895, startPoint y: 151, endPoint x: 1100, endPoint y: 179, distance: 206.4
click at [1100, 179] on div "View Your Invoices Activate your account to get started Invalid first name or f…" at bounding box center [992, 306] width 385 height 329
drag, startPoint x: 1100, startPoint y: 179, endPoint x: 983, endPoint y: 173, distance: 117.3
click at [983, 173] on p "Activate your account to get started" at bounding box center [992, 178] width 385 height 18
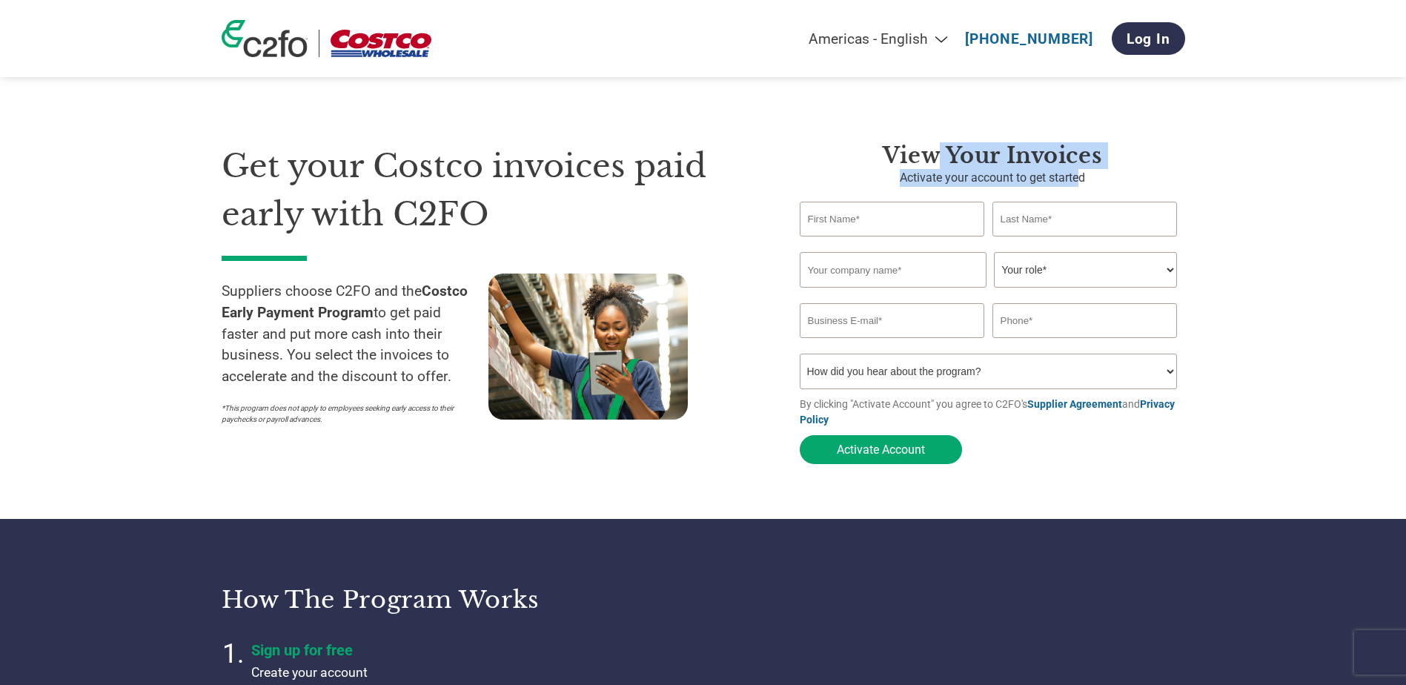
drag, startPoint x: 938, startPoint y: 143, endPoint x: 1083, endPoint y: 170, distance: 147.7
click at [1083, 170] on div "View Your Invoices Activate your account to get started Invalid first name or f…" at bounding box center [992, 306] width 385 height 329
click at [1083, 170] on p "Activate your account to get started" at bounding box center [992, 178] width 385 height 18
click at [1031, 264] on select "Your role* CFO Controller Credit Manager Finance Director Treasurer CEO Preside…" at bounding box center [1085, 270] width 183 height 36
click at [823, 382] on select "How did you hear about the program? Received a letter Email Social Media Online…" at bounding box center [989, 372] width 378 height 36
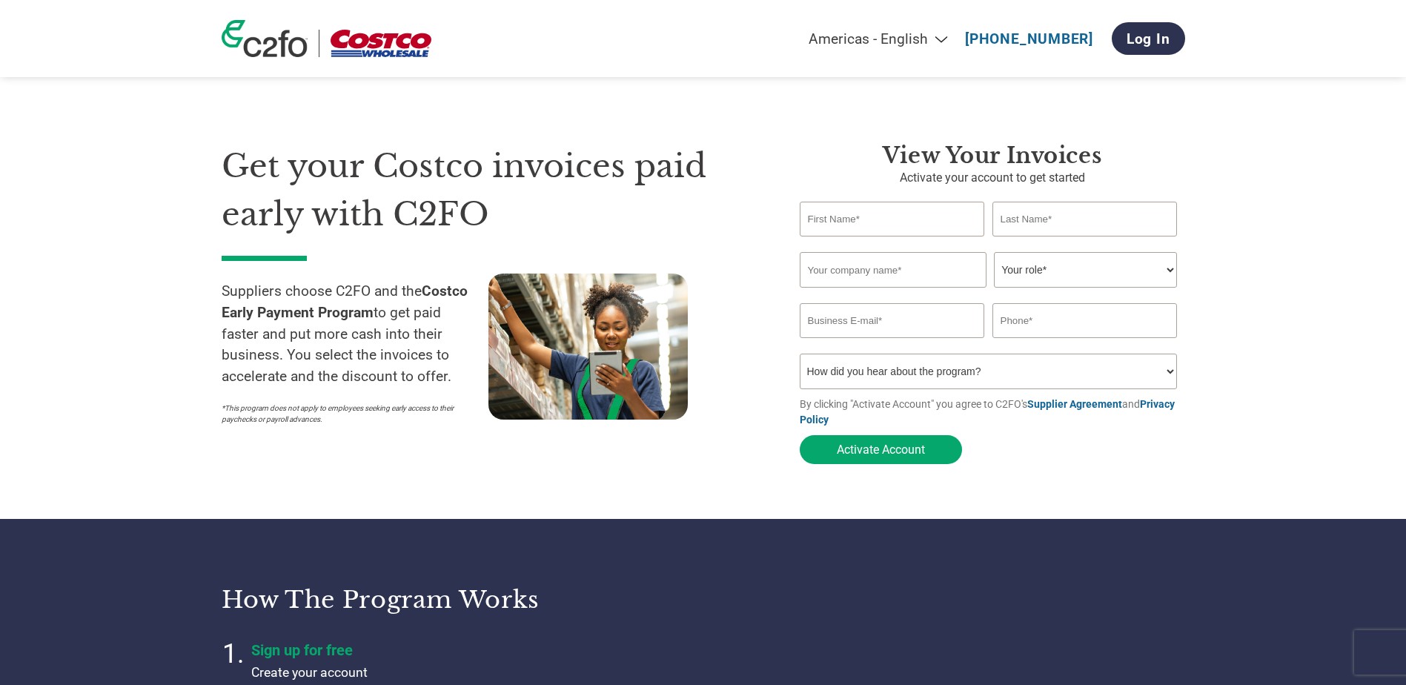
click at [732, 383] on div at bounding box center [621, 352] width 267 height 159
drag, startPoint x: 254, startPoint y: 279, endPoint x: 371, endPoint y: 311, distance: 121.4
click at [371, 311] on div "Suppliers choose C2FO and the Costco Early Payment Program to get paid faster a…" at bounding box center [355, 352] width 267 height 159
click at [371, 310] on strong "Costco Early Payment Program" at bounding box center [345, 301] width 246 height 39
click at [375, 337] on p "Suppliers choose C2FO and the Costco Early Payment Program to get paid faster a…" at bounding box center [355, 334] width 267 height 107
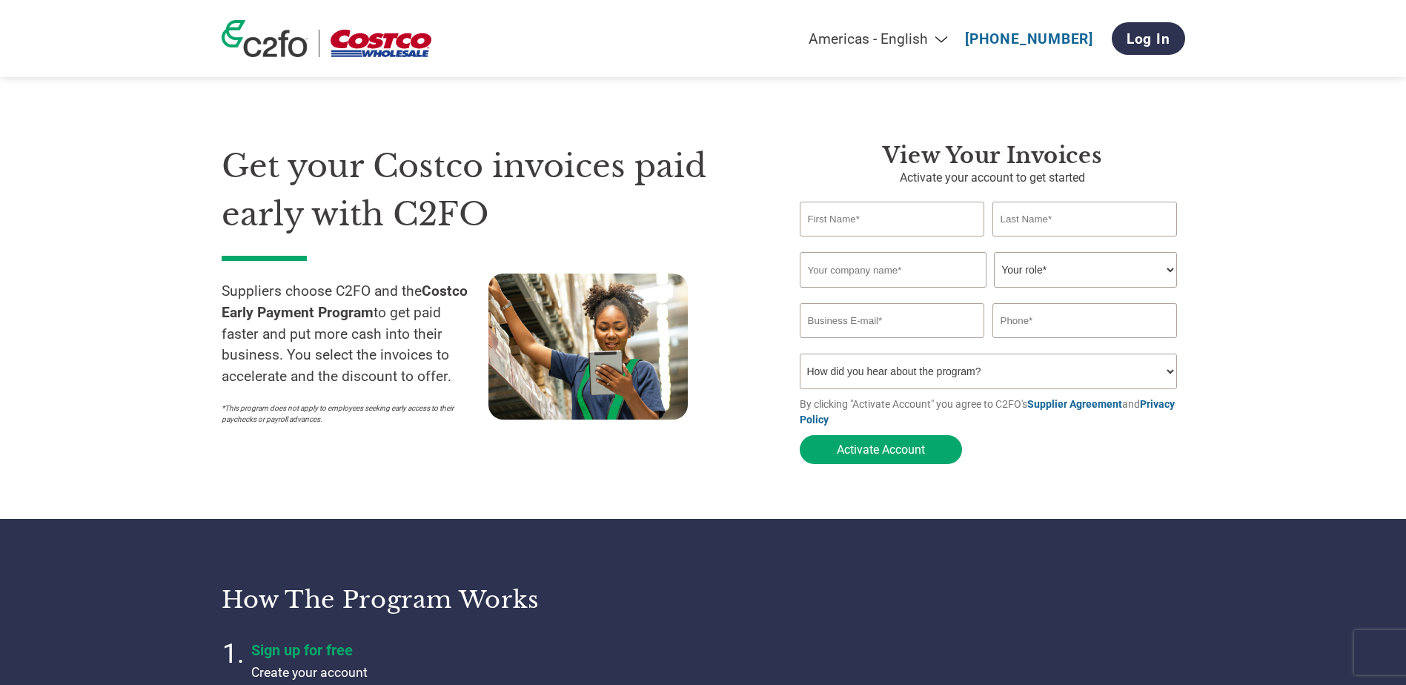
click at [1029, 500] on section "Get your Costco invoices paid early with C2FO Suppliers choose C2FO and the Cos…" at bounding box center [703, 289] width 1406 height 460
click at [631, 462] on div "Get your Costco invoices paid early with C2FO Suppliers choose C2FO and the Cos…" at bounding box center [500, 306] width 556 height 329
click at [765, 208] on div "Get your Costco invoices paid early with C2FO Suppliers choose C2FO and the Cos…" at bounding box center [500, 306] width 556 height 329
click at [726, 171] on h1 "Get your Costco invoices paid early with C2FO" at bounding box center [489, 190] width 534 height 96
